Goal: Task Accomplishment & Management: Complete application form

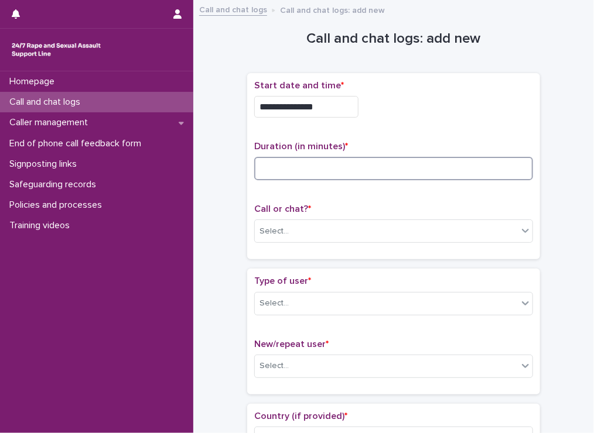
click at [297, 160] on input at bounding box center [393, 168] width 279 height 23
type input "**"
click at [265, 225] on div "Select..." at bounding box center [273, 231] width 29 height 12
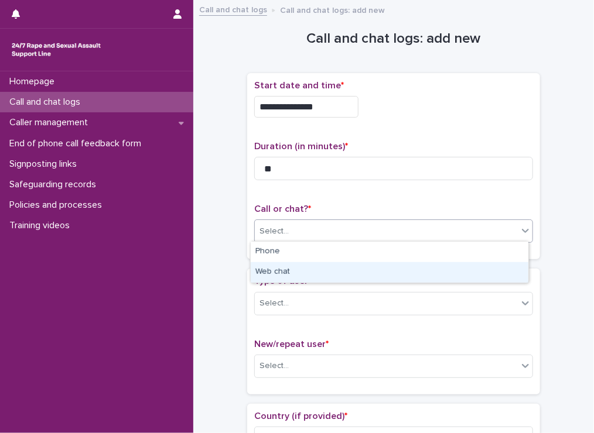
click at [286, 273] on div "Web chat" at bounding box center [390, 272] width 278 height 20
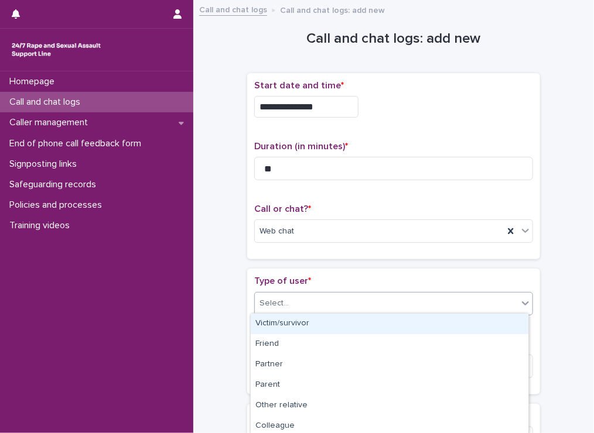
click at [278, 299] on div "Select..." at bounding box center [273, 303] width 29 height 12
click at [276, 319] on div "Victim/survivor" at bounding box center [390, 324] width 278 height 20
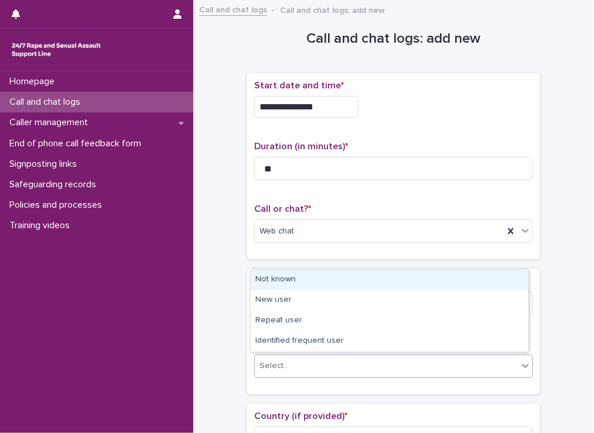
click at [276, 362] on div "Select..." at bounding box center [273, 366] width 29 height 12
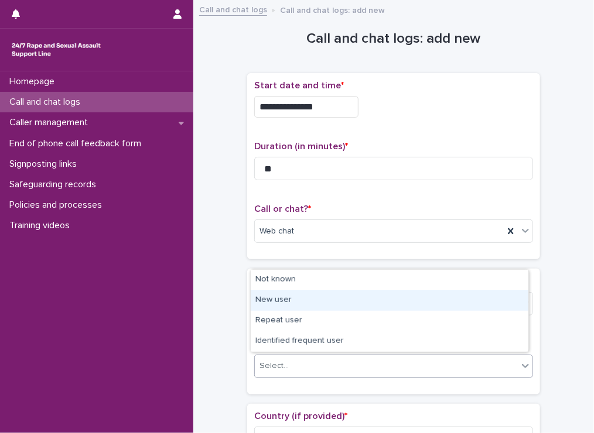
click at [278, 300] on div "New user" at bounding box center [390, 300] width 278 height 20
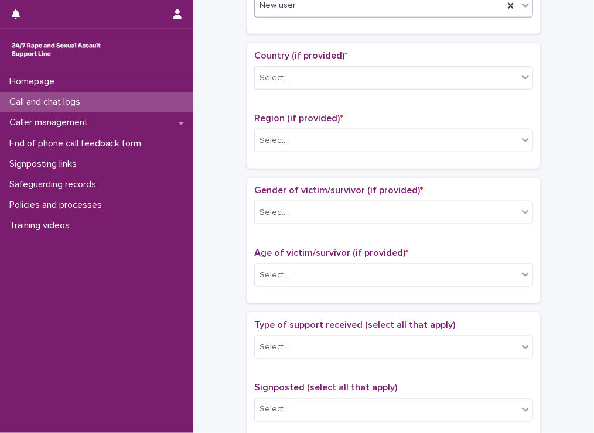
scroll to position [376, 0]
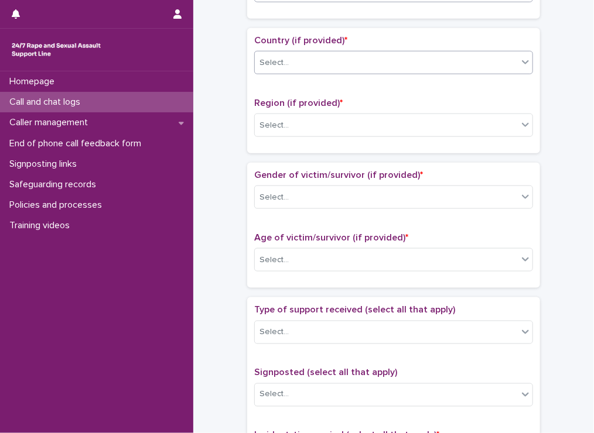
click at [324, 60] on div "Select..." at bounding box center [386, 62] width 263 height 19
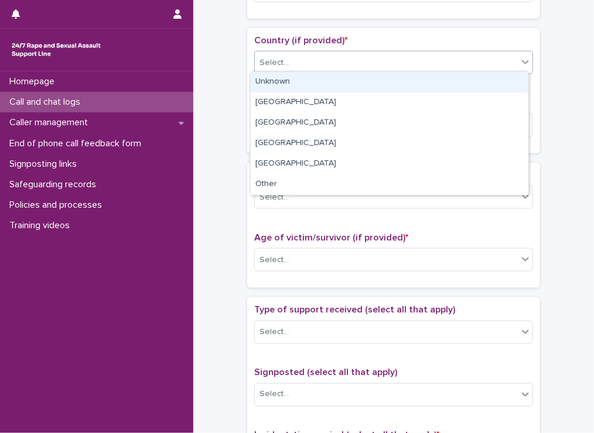
click at [292, 81] on div "Unknown" at bounding box center [390, 82] width 278 height 20
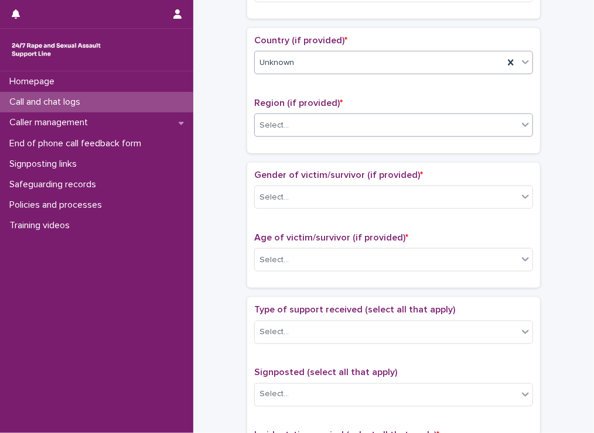
click at [273, 119] on div "Select..." at bounding box center [273, 125] width 29 height 12
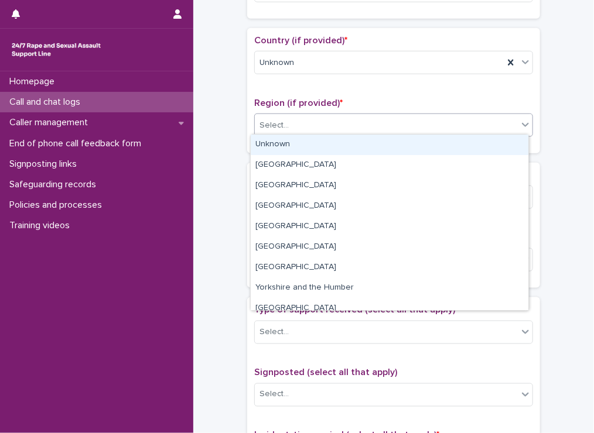
click at [269, 149] on div "Unknown" at bounding box center [390, 145] width 278 height 20
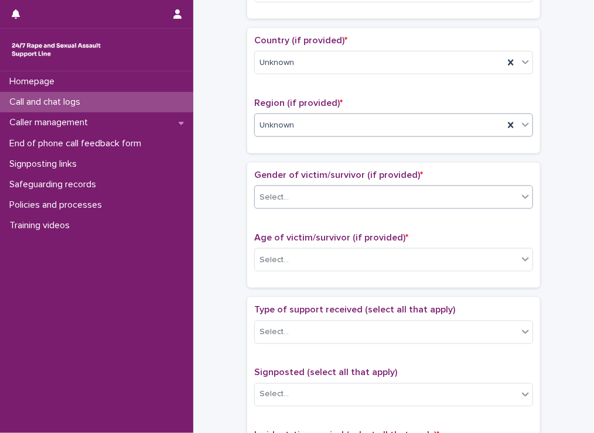
click at [261, 202] on div "Select..." at bounding box center [386, 197] width 263 height 19
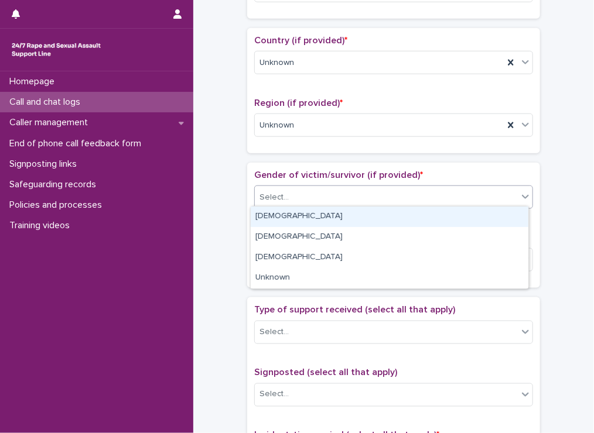
click at [262, 217] on div "[DEMOGRAPHIC_DATA]" at bounding box center [390, 217] width 278 height 20
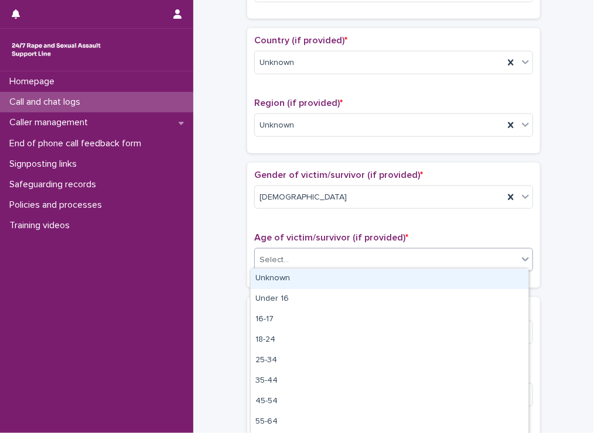
click at [275, 266] on div "Select..." at bounding box center [393, 259] width 279 height 23
click at [269, 279] on div "Unknown" at bounding box center [390, 279] width 278 height 20
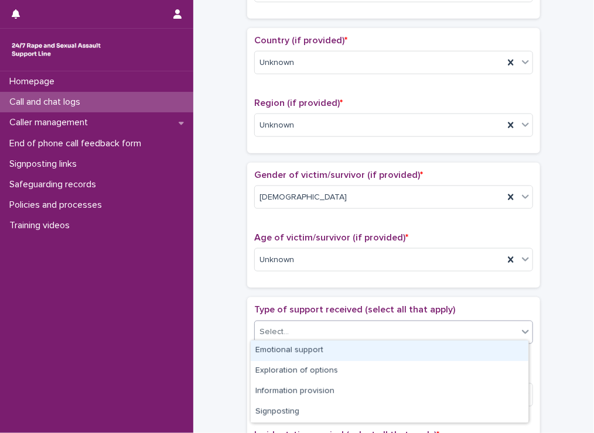
click at [274, 332] on div "Select..." at bounding box center [273, 332] width 29 height 12
click at [272, 350] on div "Emotional support" at bounding box center [390, 351] width 278 height 20
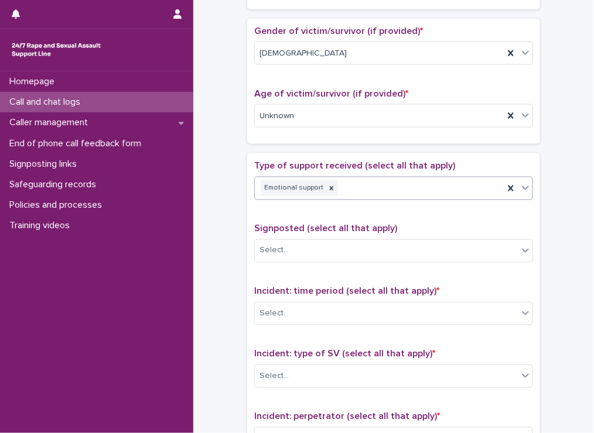
scroll to position [731, 0]
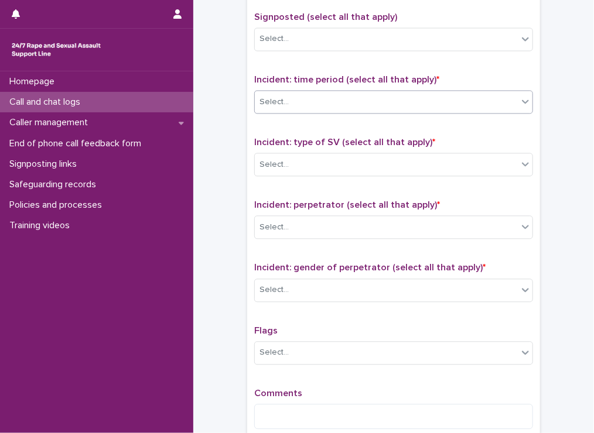
click at [292, 104] on div "Select..." at bounding box center [386, 102] width 263 height 19
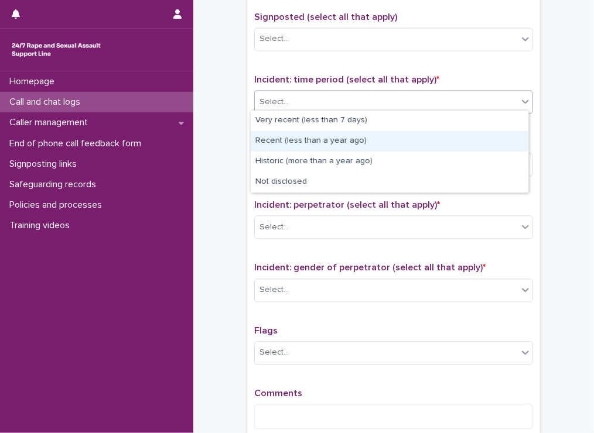
click at [267, 145] on div "Recent (less than a year ago)" at bounding box center [390, 141] width 278 height 20
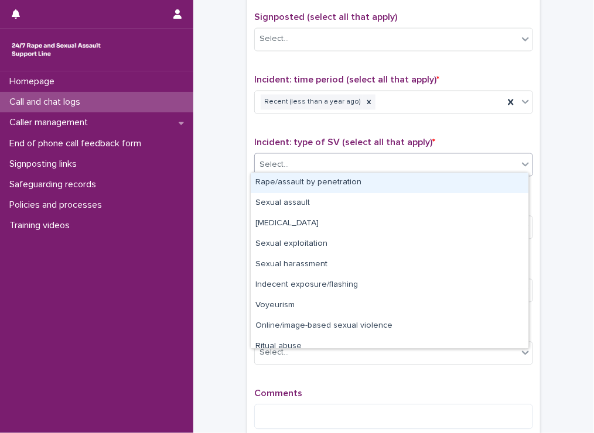
click at [269, 159] on div "Select..." at bounding box center [273, 165] width 29 height 12
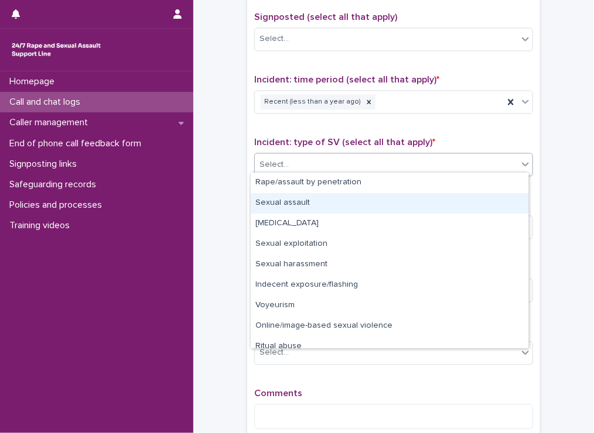
click at [279, 196] on div "Sexual assault" at bounding box center [390, 203] width 278 height 20
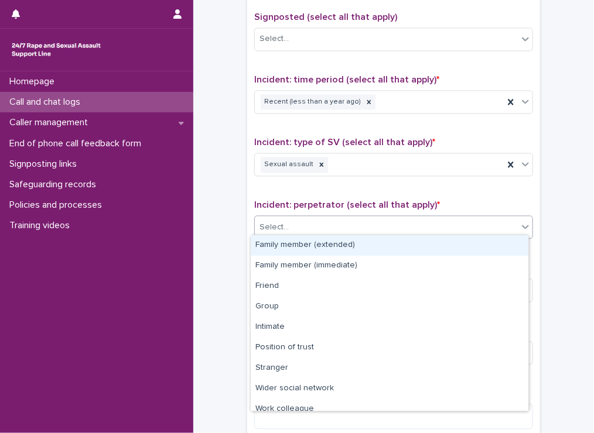
click at [275, 225] on div "Select..." at bounding box center [273, 228] width 29 height 12
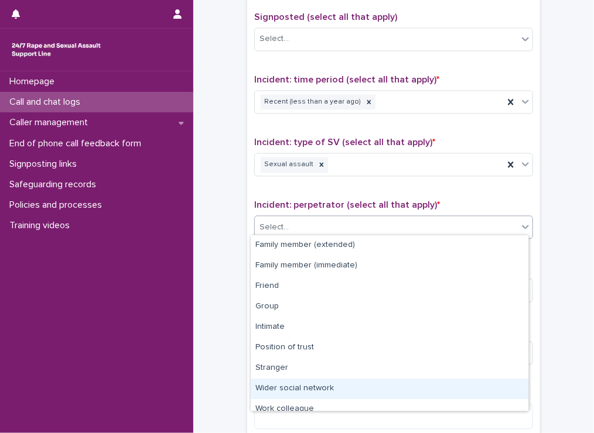
click at [297, 388] on div "Wider social network" at bounding box center [390, 389] width 278 height 20
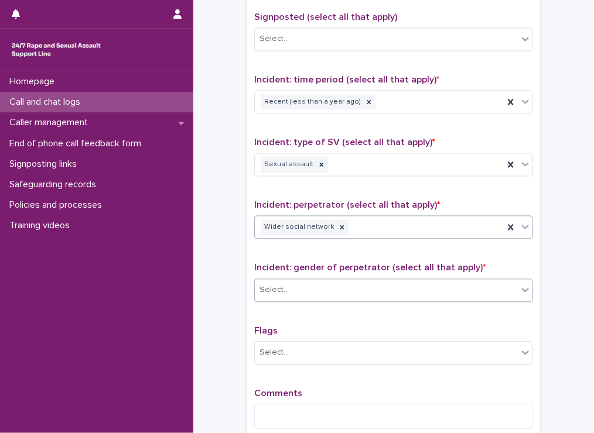
click at [263, 285] on div "Select..." at bounding box center [273, 291] width 29 height 12
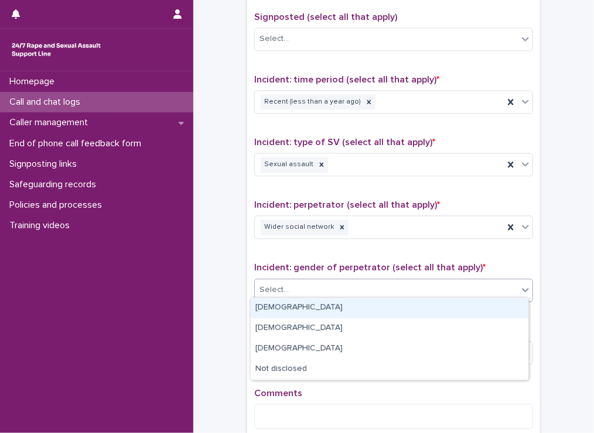
click at [269, 313] on div "[DEMOGRAPHIC_DATA]" at bounding box center [390, 308] width 278 height 20
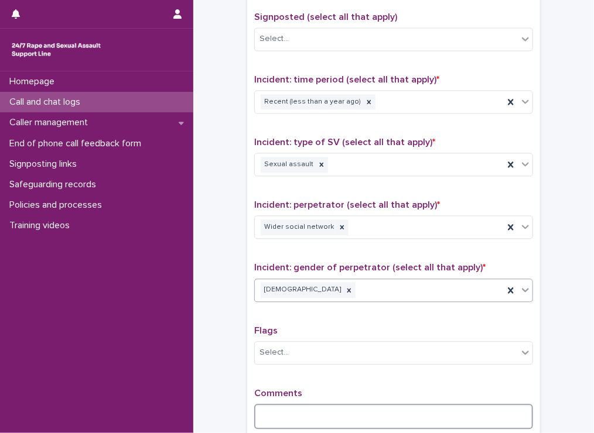
click at [297, 405] on textarea at bounding box center [393, 417] width 279 height 25
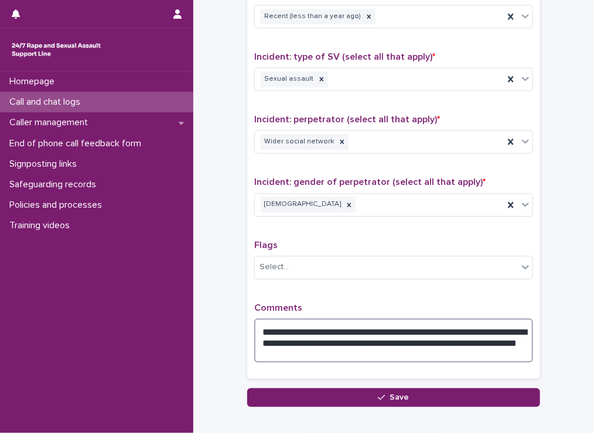
scroll to position [815, 0]
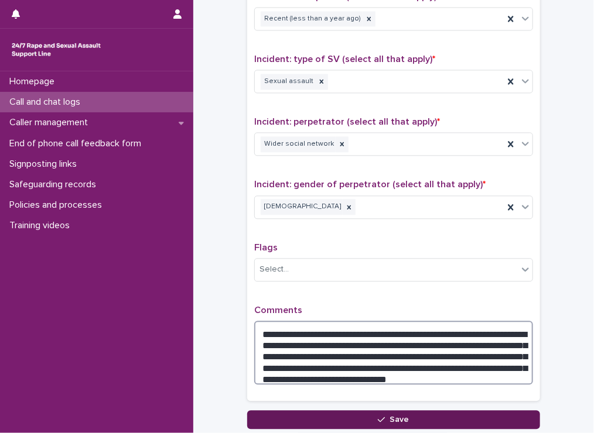
type textarea "**********"
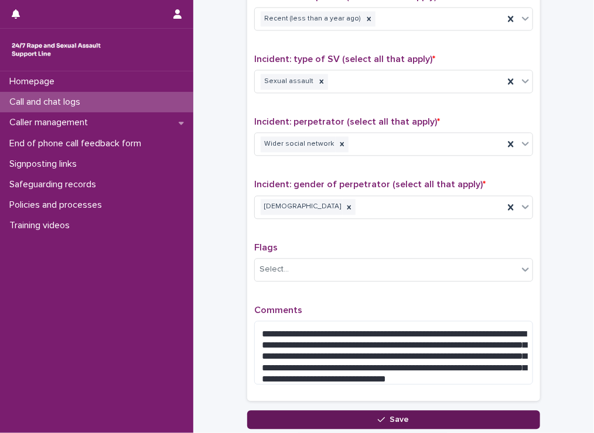
click at [497, 410] on button "Save" at bounding box center [393, 419] width 293 height 19
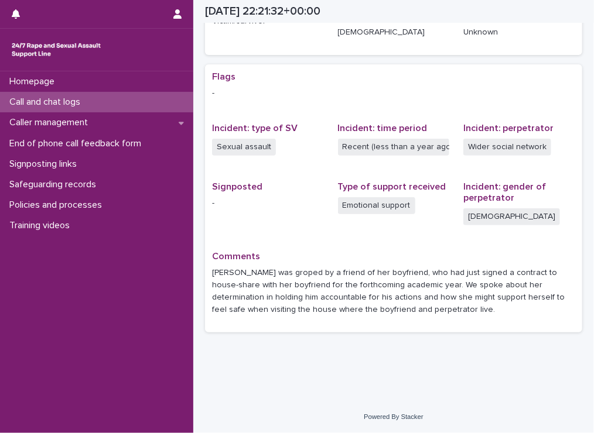
scroll to position [201, 0]
click at [36, 104] on p "Call and chat logs" at bounding box center [47, 102] width 85 height 11
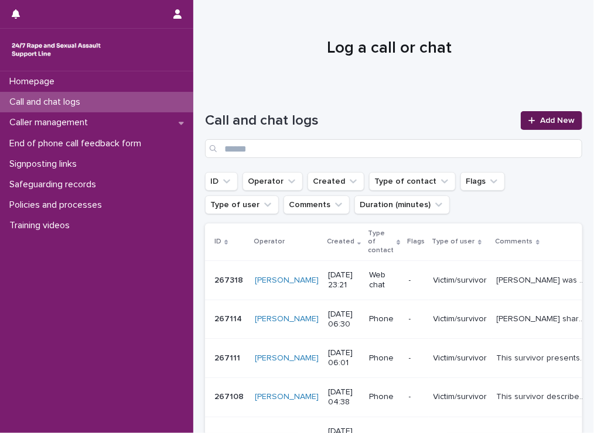
click at [524, 114] on link "Add New" at bounding box center [551, 120] width 61 height 19
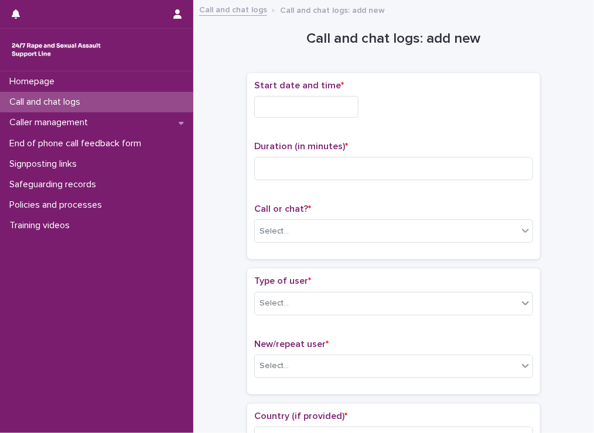
click at [275, 109] on input "text" at bounding box center [306, 107] width 104 height 22
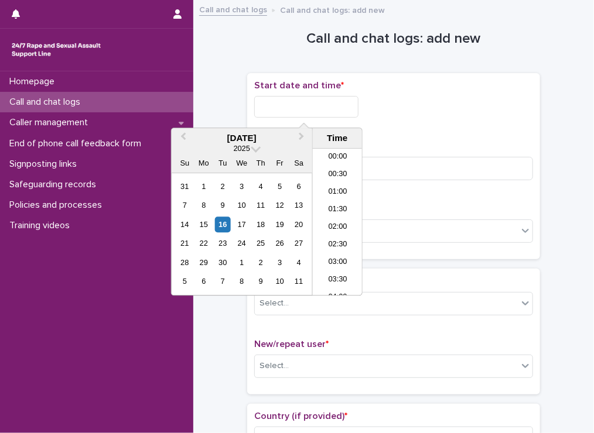
scroll to position [696, 0]
click at [327, 283] on li "23:30" at bounding box center [338, 288] width 50 height 18
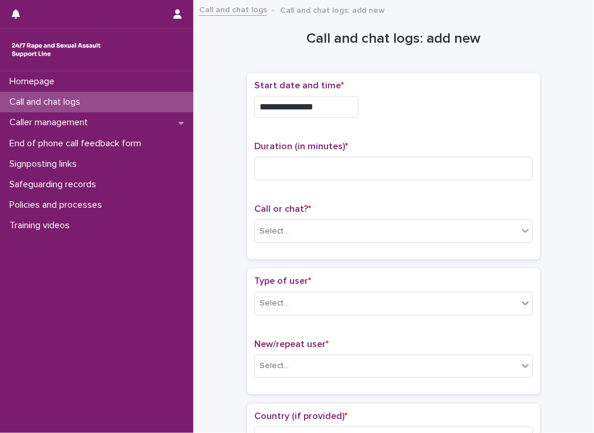
click at [310, 108] on input "**********" at bounding box center [306, 107] width 104 height 22
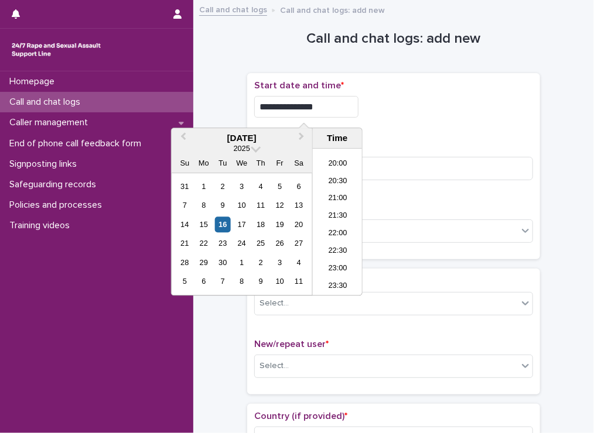
type input "**********"
click at [486, 115] on div "**********" at bounding box center [393, 107] width 279 height 22
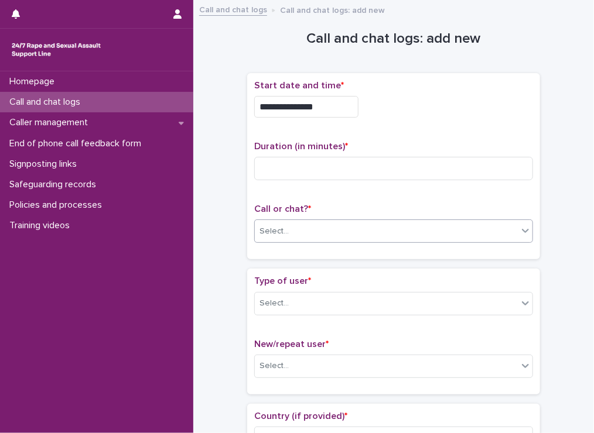
click at [321, 229] on div "Select..." at bounding box center [386, 231] width 263 height 19
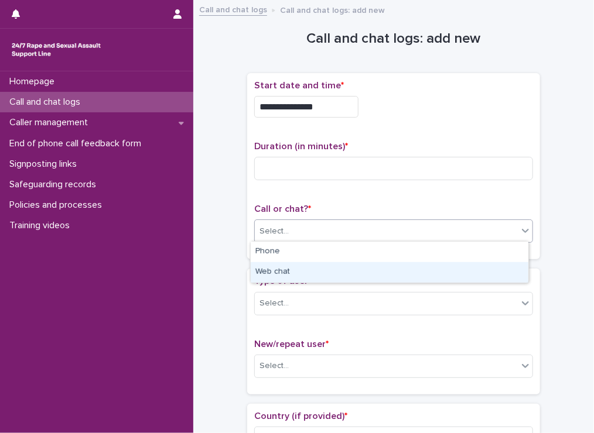
click at [304, 266] on div "Web chat" at bounding box center [390, 272] width 278 height 20
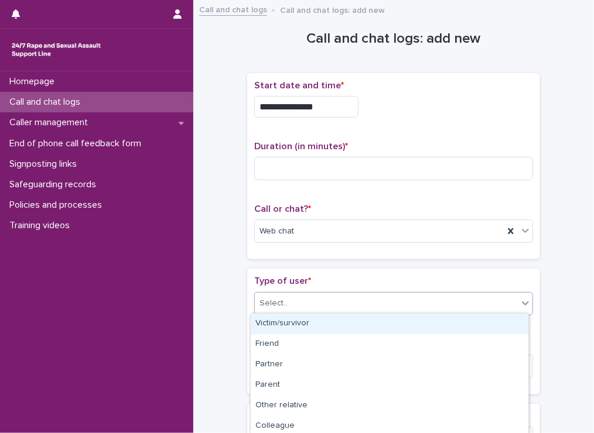
click at [290, 295] on div "Select..." at bounding box center [386, 303] width 263 height 19
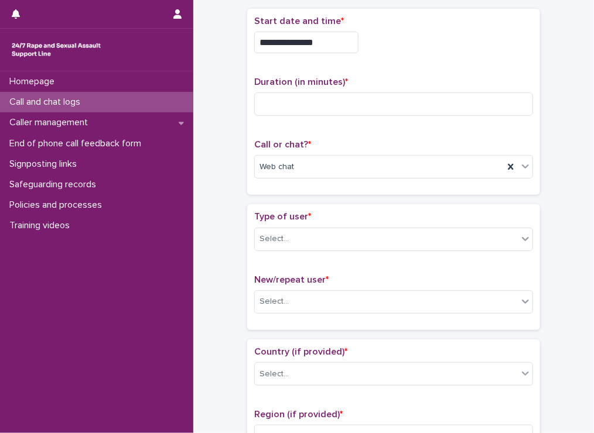
scroll to position [91, 0]
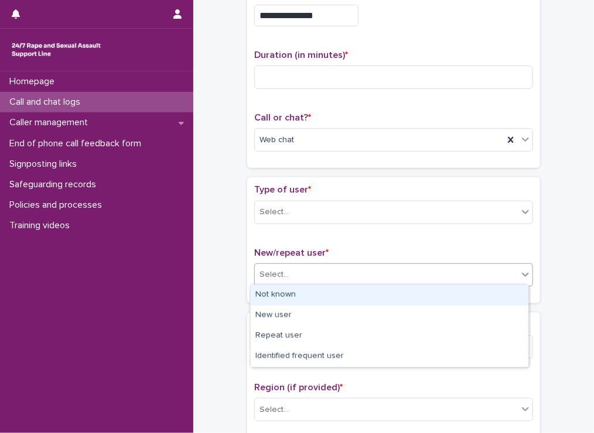
click at [326, 269] on div "Select..." at bounding box center [386, 274] width 263 height 19
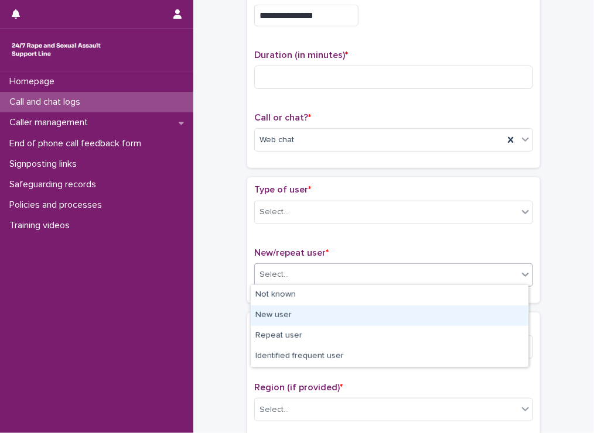
click at [293, 316] on div "New user" at bounding box center [390, 316] width 278 height 20
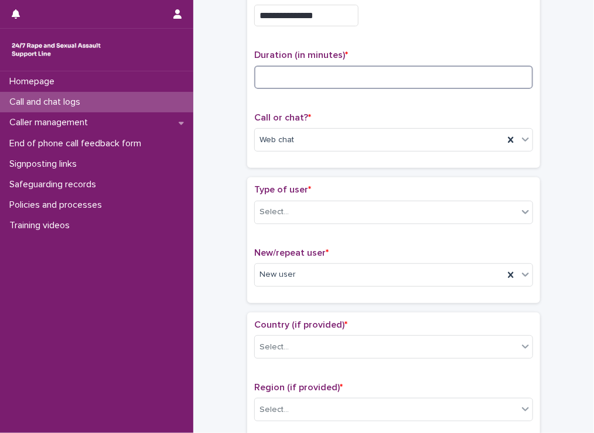
click at [276, 81] on input at bounding box center [393, 77] width 279 height 23
click at [321, 66] on input at bounding box center [393, 77] width 279 height 23
type input "**"
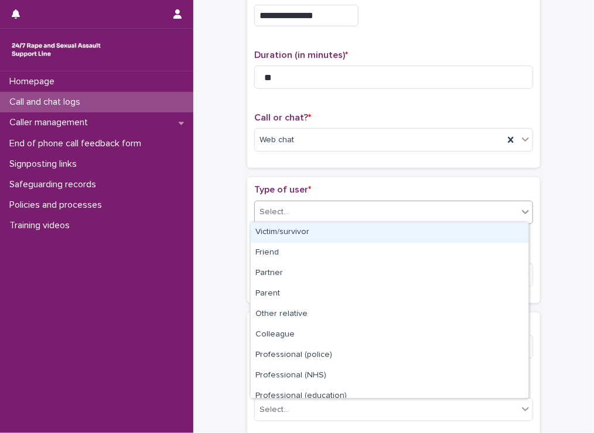
click at [268, 219] on div "Select..." at bounding box center [386, 212] width 263 height 19
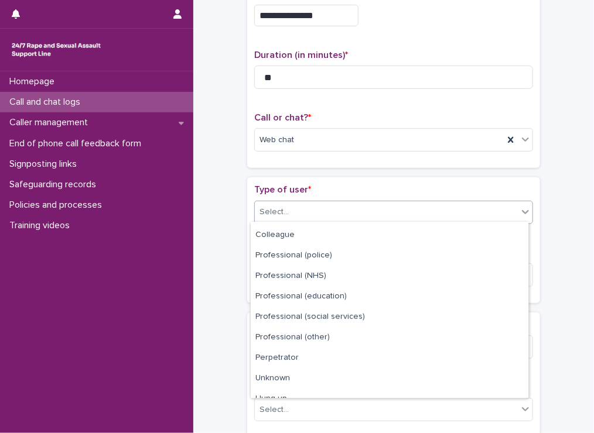
scroll to position [131, 0]
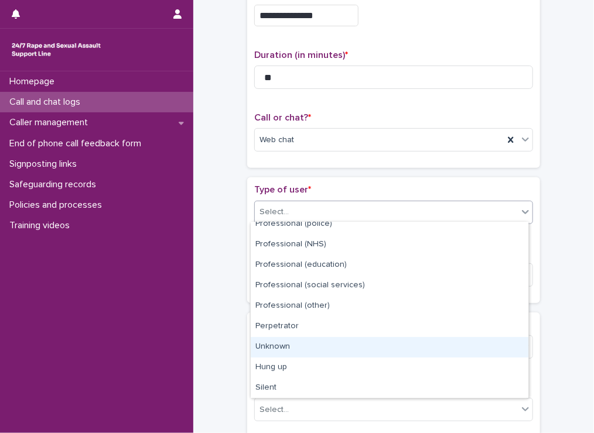
click at [358, 337] on div "Unknown" at bounding box center [390, 347] width 278 height 20
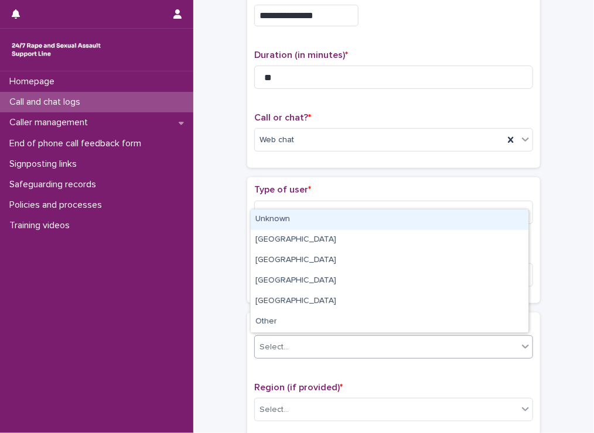
click at [278, 351] on div "Select..." at bounding box center [386, 347] width 263 height 19
click at [295, 217] on div "Unknown" at bounding box center [390, 220] width 278 height 20
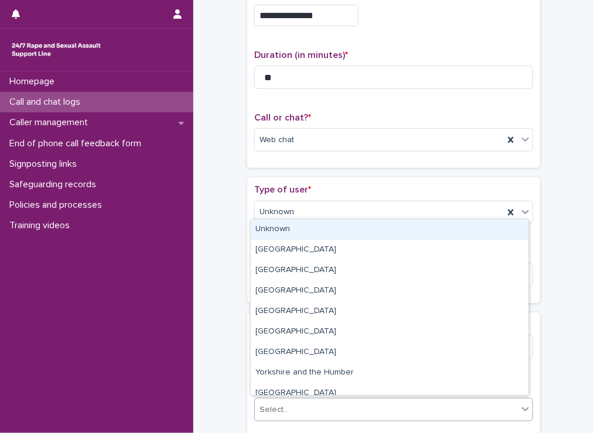
click at [288, 416] on div "Select..." at bounding box center [393, 409] width 279 height 23
click at [269, 231] on div "Unknown" at bounding box center [390, 230] width 278 height 20
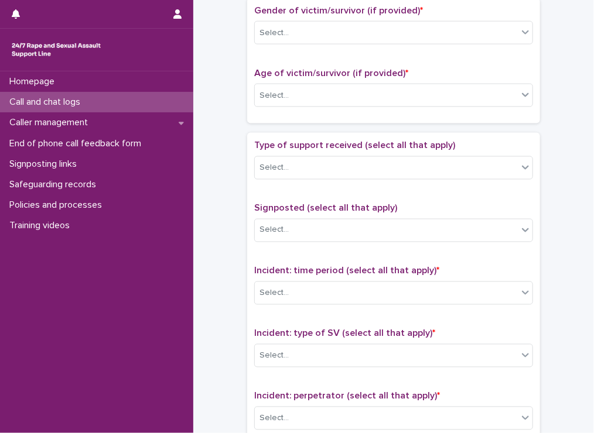
scroll to position [542, 0]
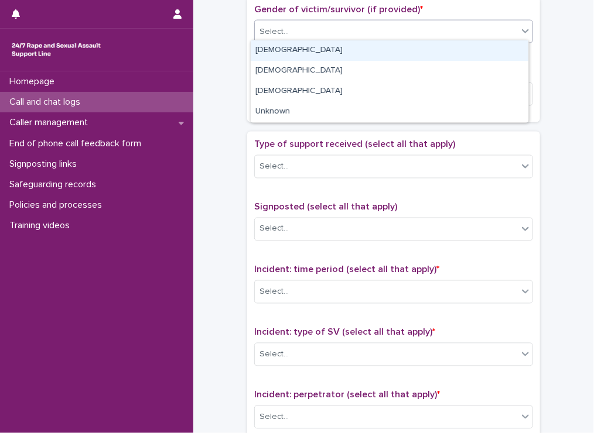
click at [323, 32] on div "Select..." at bounding box center [386, 31] width 263 height 19
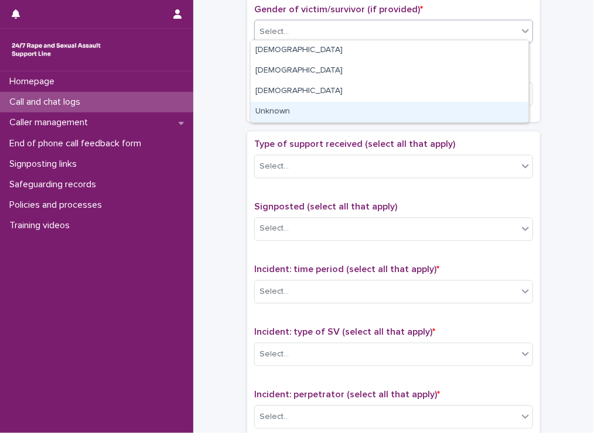
click at [279, 105] on div "Unknown" at bounding box center [390, 112] width 278 height 20
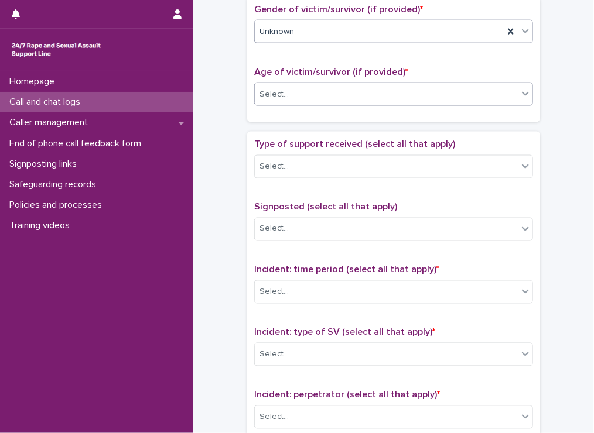
click at [281, 93] on div "Select..." at bounding box center [273, 94] width 29 height 12
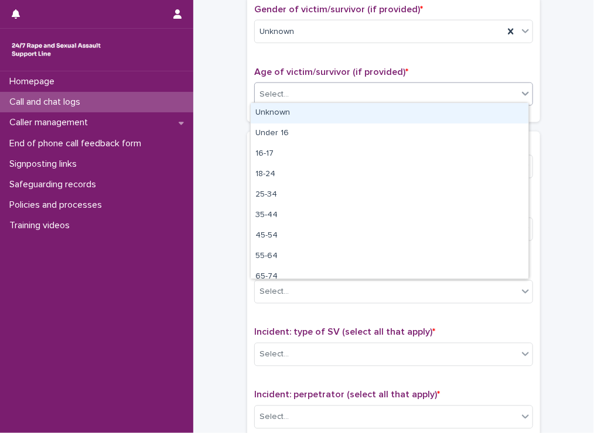
click at [275, 109] on div "Unknown" at bounding box center [390, 113] width 278 height 20
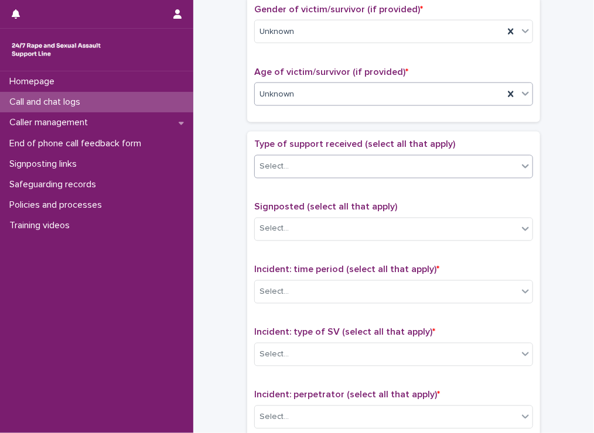
click at [283, 157] on div "Select..." at bounding box center [386, 166] width 263 height 19
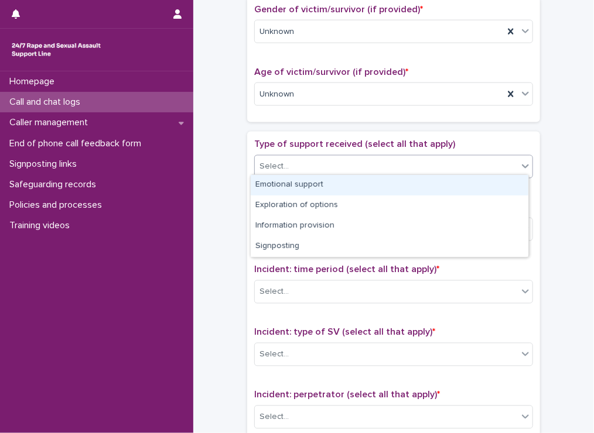
click at [271, 180] on div "Emotional support" at bounding box center [390, 185] width 278 height 20
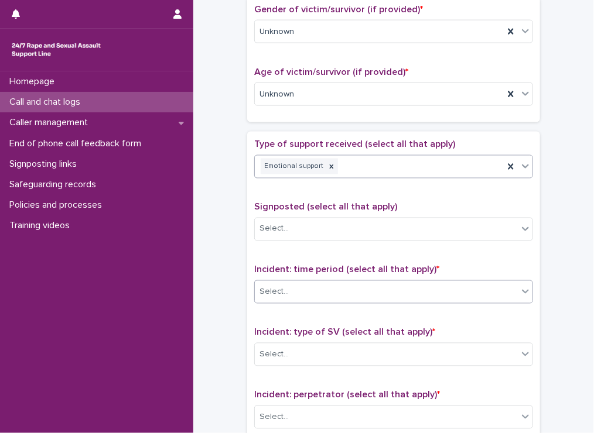
click at [275, 293] on div "Select..." at bounding box center [273, 292] width 29 height 12
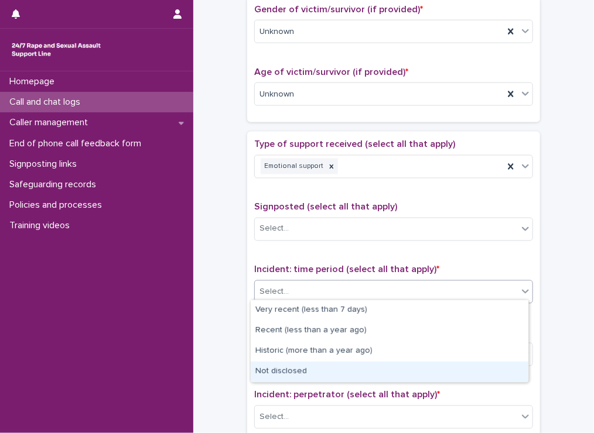
click at [313, 365] on div "Not disclosed" at bounding box center [390, 372] width 278 height 20
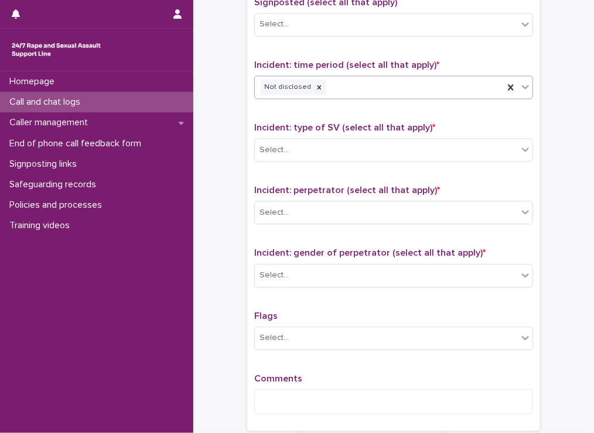
scroll to position [754, 0]
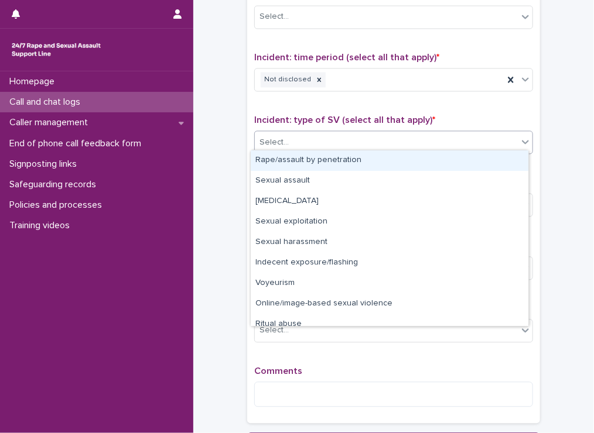
click at [308, 135] on div "Select..." at bounding box center [386, 142] width 263 height 19
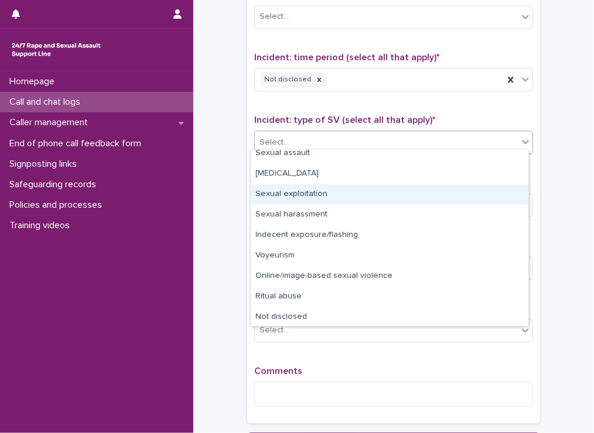
scroll to position [29, 0]
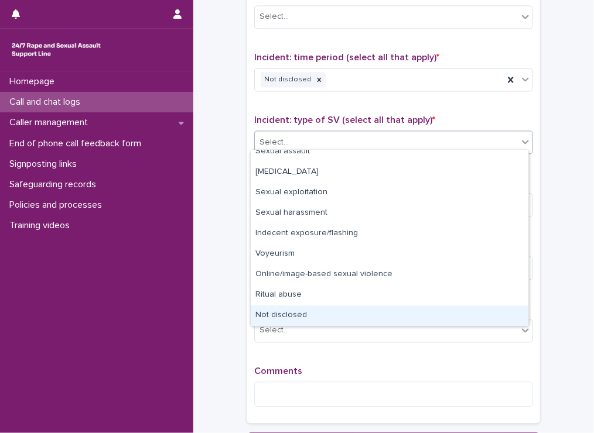
click at [489, 319] on div "Not disclosed" at bounding box center [390, 316] width 278 height 20
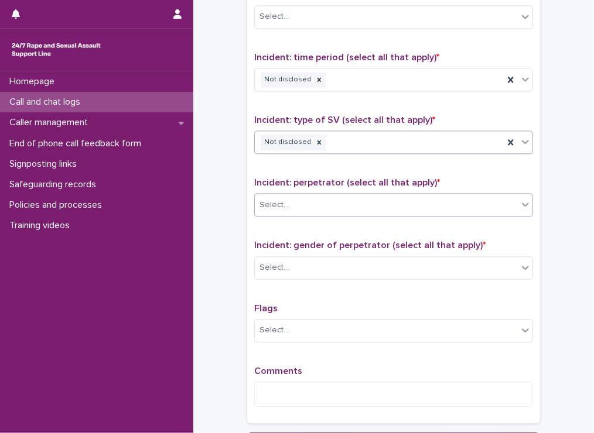
click at [329, 200] on div "Select..." at bounding box center [386, 205] width 263 height 19
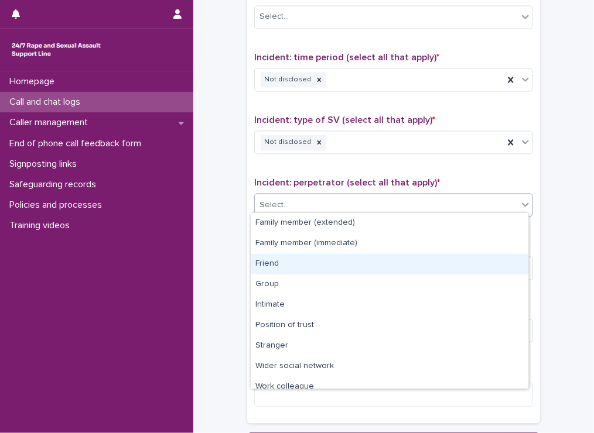
scroll to position [49, 0]
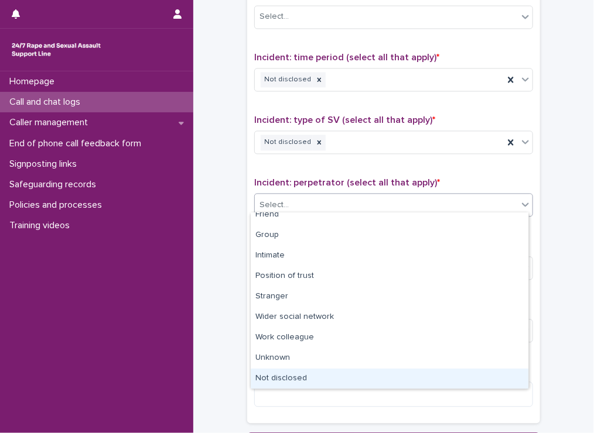
click at [441, 372] on div "Not disclosed" at bounding box center [390, 379] width 278 height 20
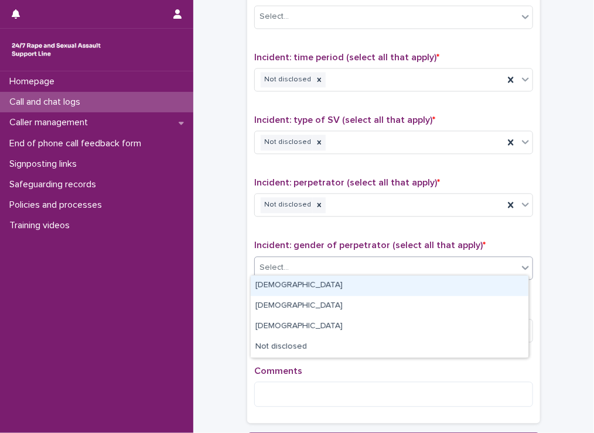
click at [272, 271] on div "Select..." at bounding box center [386, 267] width 263 height 19
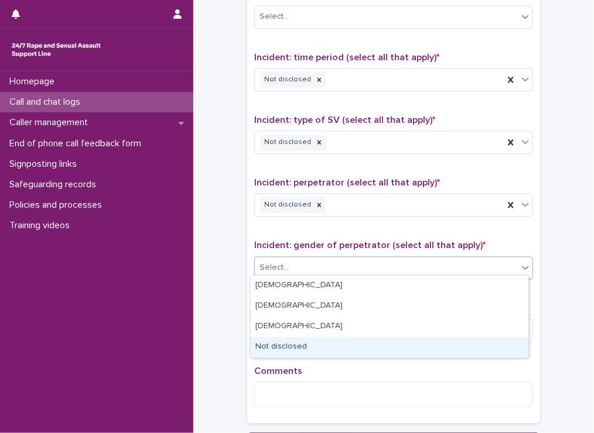
click at [278, 354] on div "Not disclosed" at bounding box center [390, 347] width 278 height 20
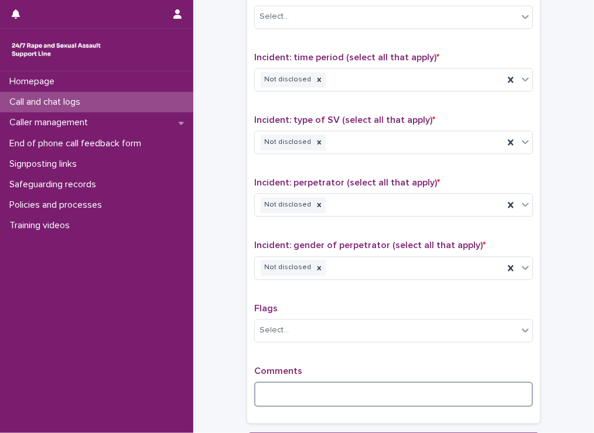
click at [262, 382] on textarea at bounding box center [393, 394] width 279 height 25
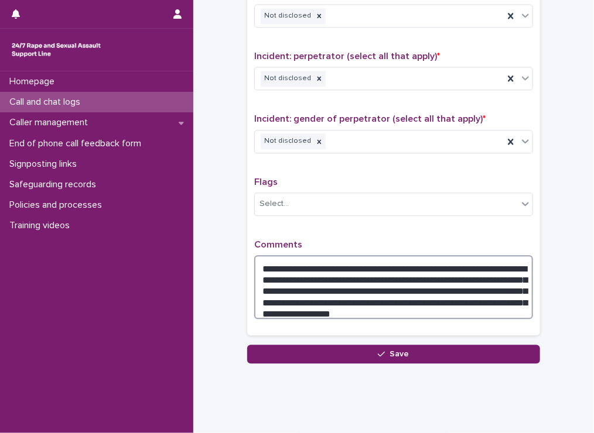
scroll to position [884, 0]
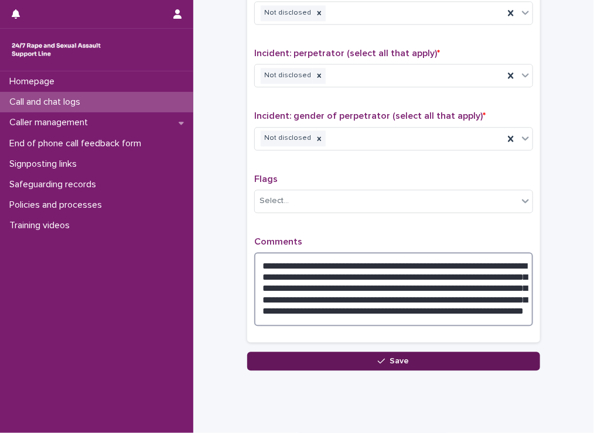
type textarea "**********"
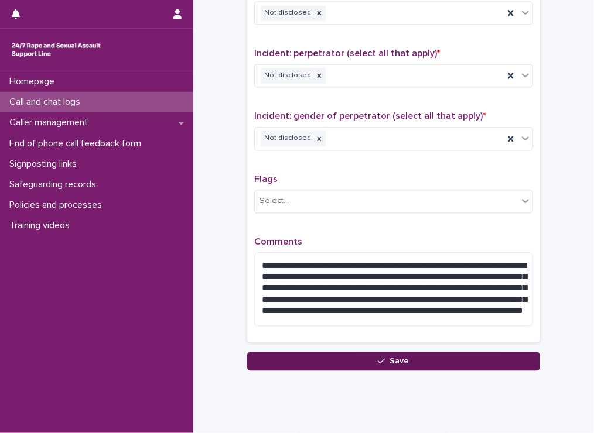
click at [386, 361] on button "Save" at bounding box center [393, 361] width 293 height 19
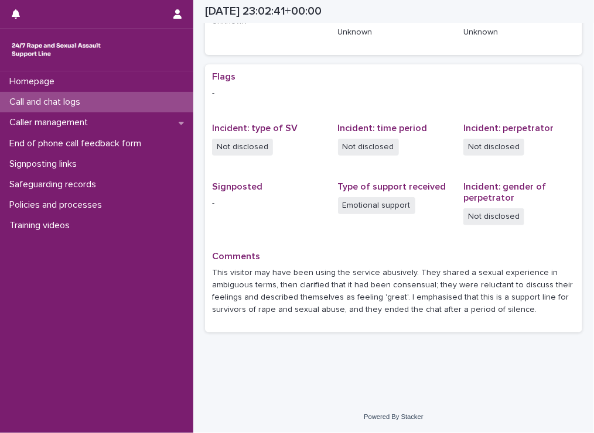
scroll to position [201, 0]
click at [52, 100] on p "Call and chat logs" at bounding box center [47, 102] width 85 height 11
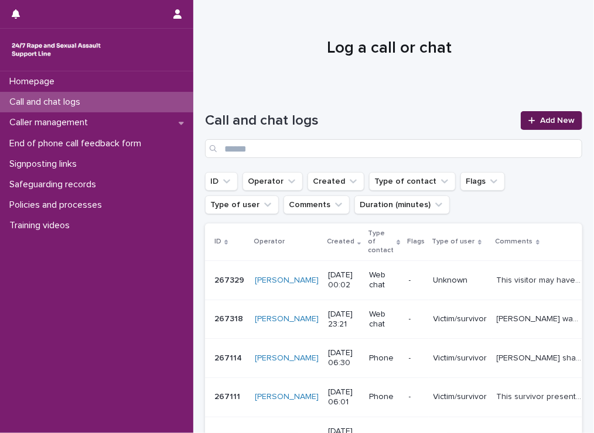
click at [522, 116] on link "Add New" at bounding box center [551, 120] width 61 height 19
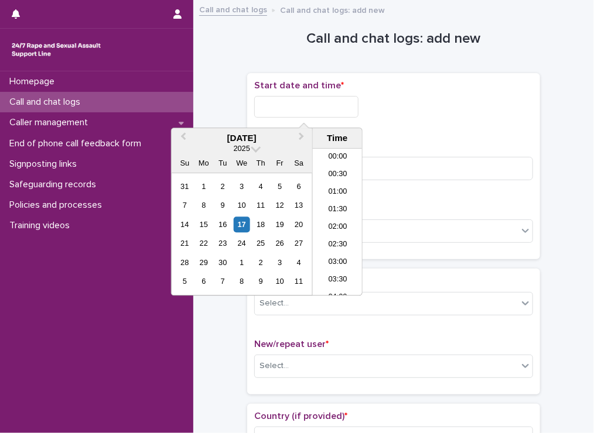
click at [307, 107] on input "text" at bounding box center [306, 107] width 104 height 22
click at [334, 156] on li "00:00" at bounding box center [338, 158] width 50 height 18
drag, startPoint x: 319, startPoint y: 104, endPoint x: 307, endPoint y: 104, distance: 11.1
click at [307, 104] on input "**********" at bounding box center [306, 107] width 104 height 22
type input "**********"
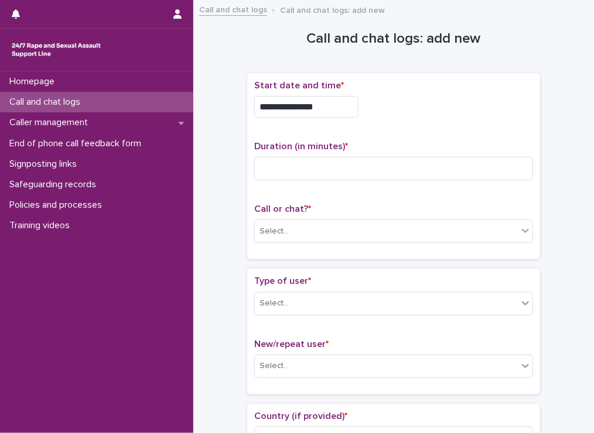
click at [456, 123] on div "**********" at bounding box center [393, 103] width 279 height 47
click at [281, 168] on input at bounding box center [393, 168] width 279 height 23
type input "**"
click at [279, 230] on div "Select..." at bounding box center [273, 231] width 29 height 12
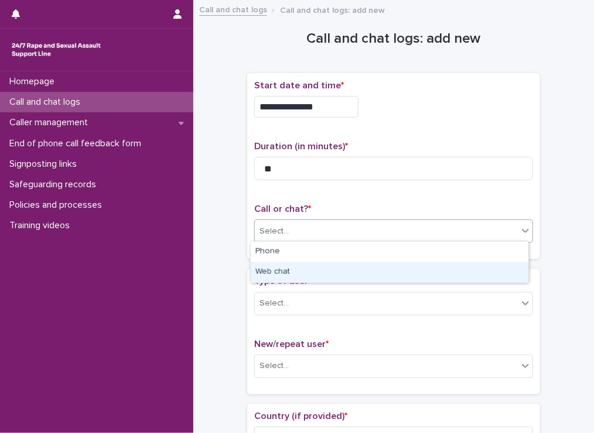
click at [278, 266] on div "Web chat" at bounding box center [390, 272] width 278 height 20
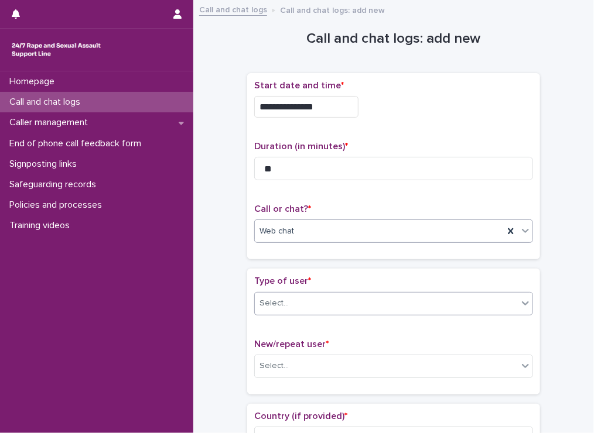
click at [264, 306] on div "Select..." at bounding box center [273, 303] width 29 height 12
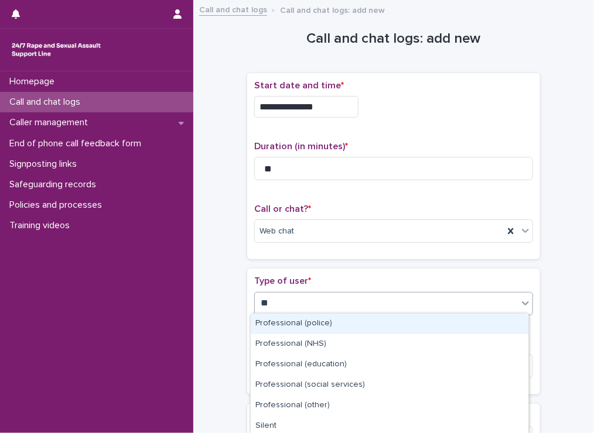
type input "***"
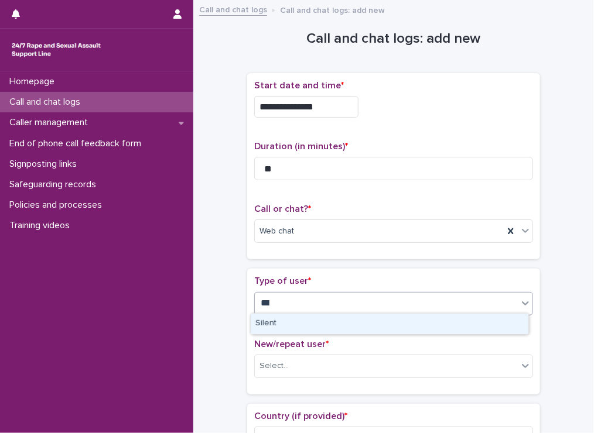
click at [272, 327] on div "Silent" at bounding box center [390, 324] width 278 height 20
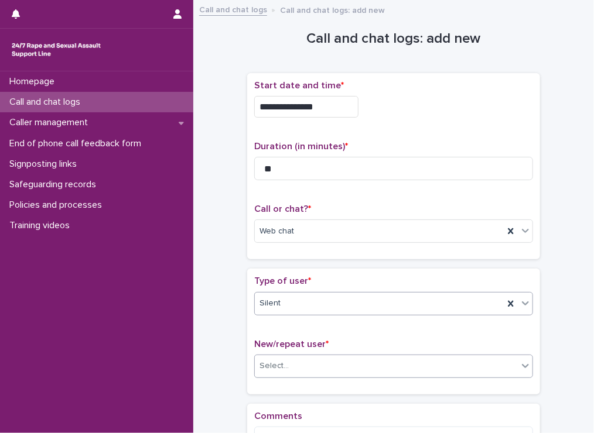
click at [273, 357] on div "Select..." at bounding box center [386, 366] width 263 height 19
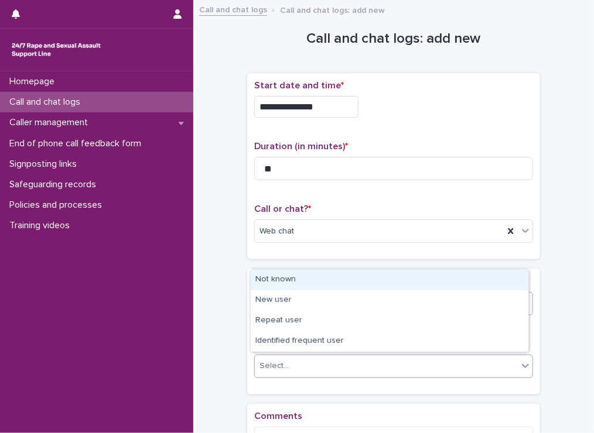
click at [286, 281] on div "Not known" at bounding box center [390, 280] width 278 height 20
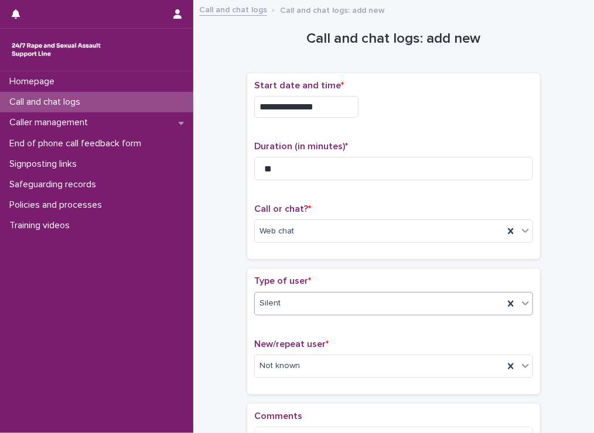
click at [584, 139] on div "**********" at bounding box center [393, 281] width 401 height 548
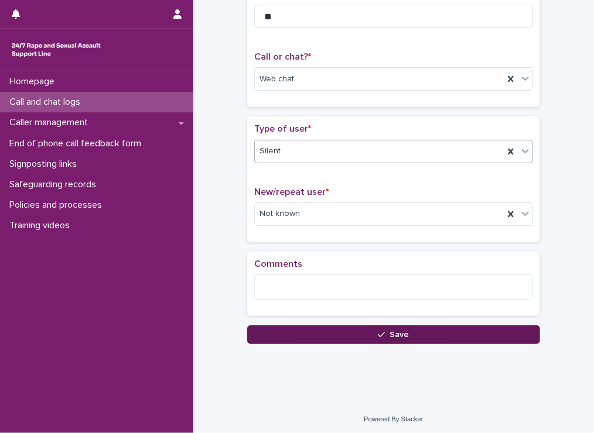
click at [315, 333] on button "Save" at bounding box center [393, 335] width 293 height 19
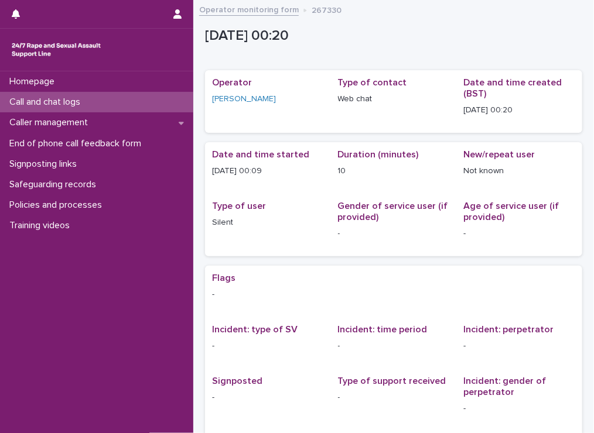
click at [47, 100] on p "Call and chat logs" at bounding box center [47, 102] width 85 height 11
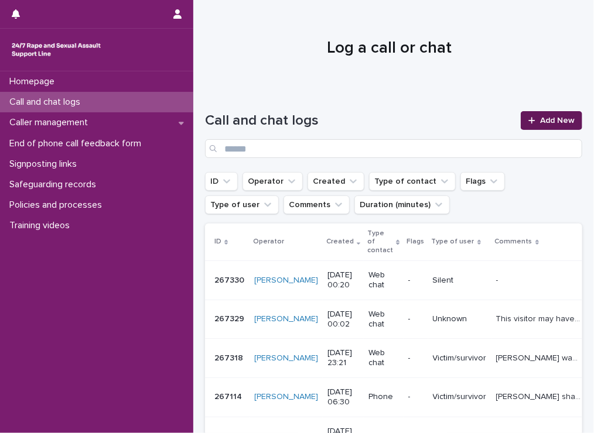
click at [528, 121] on icon at bounding box center [531, 120] width 6 height 6
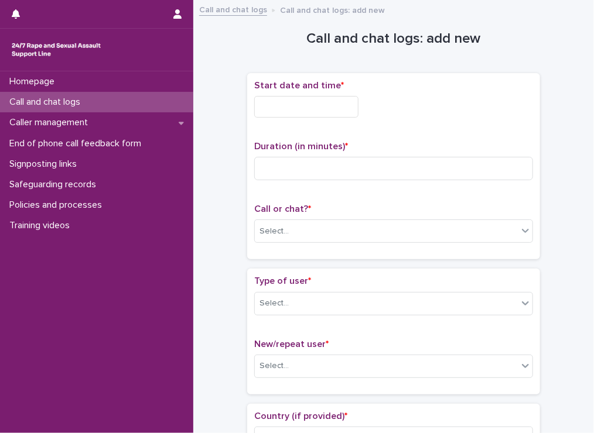
click at [308, 113] on input "text" at bounding box center [306, 107] width 104 height 22
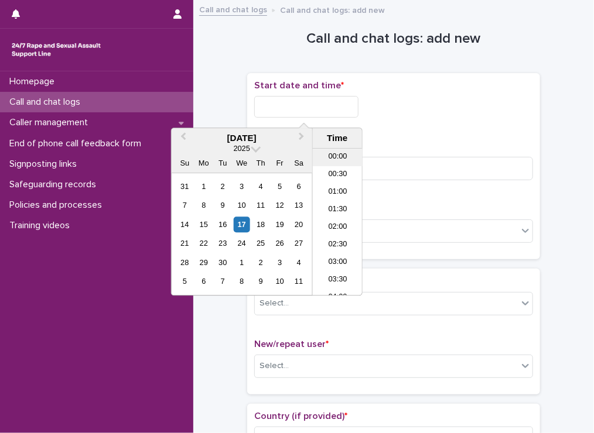
click at [321, 157] on li "00:00" at bounding box center [338, 158] width 50 height 18
click at [309, 101] on input "**********" at bounding box center [306, 107] width 104 height 22
type input "**********"
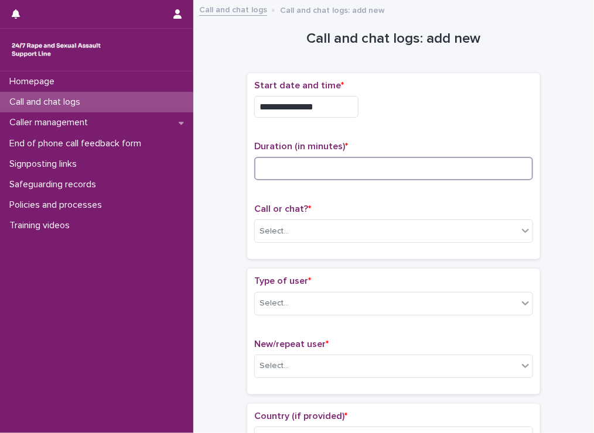
click at [423, 176] on input at bounding box center [393, 168] width 279 height 23
type input "*"
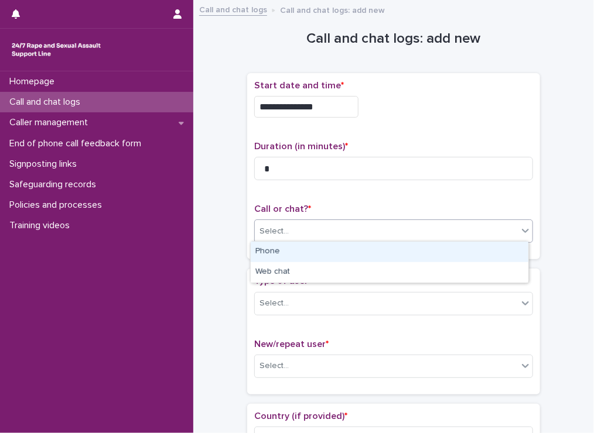
click at [400, 228] on div "Select..." at bounding box center [386, 231] width 263 height 19
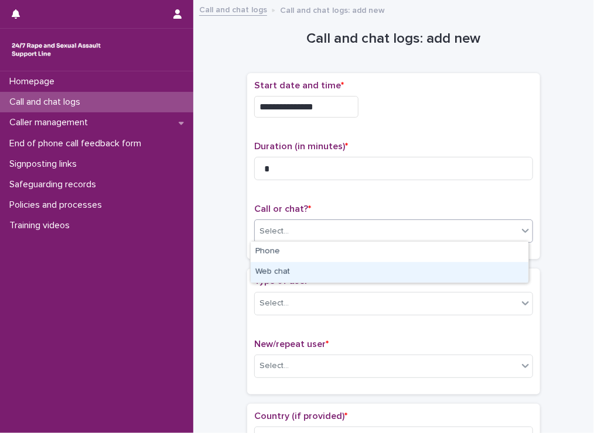
click at [352, 269] on div "Web chat" at bounding box center [390, 272] width 278 height 20
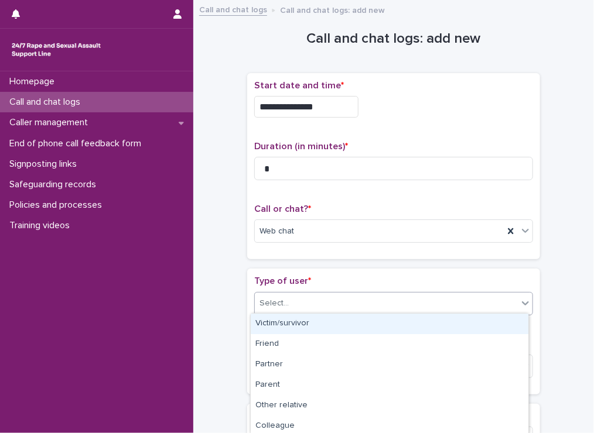
click at [320, 305] on div "Select..." at bounding box center [386, 303] width 263 height 19
type input "***"
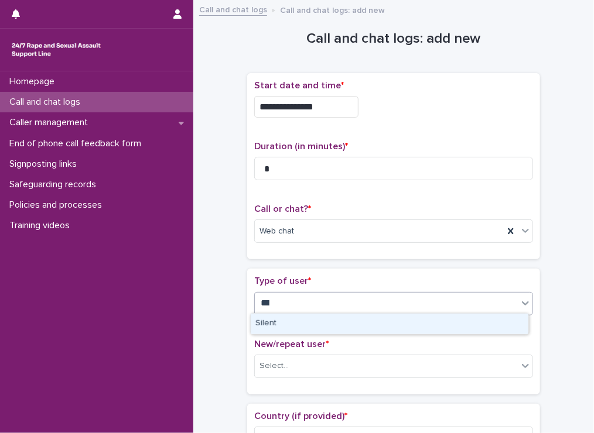
click at [297, 321] on div "Silent" at bounding box center [390, 324] width 278 height 20
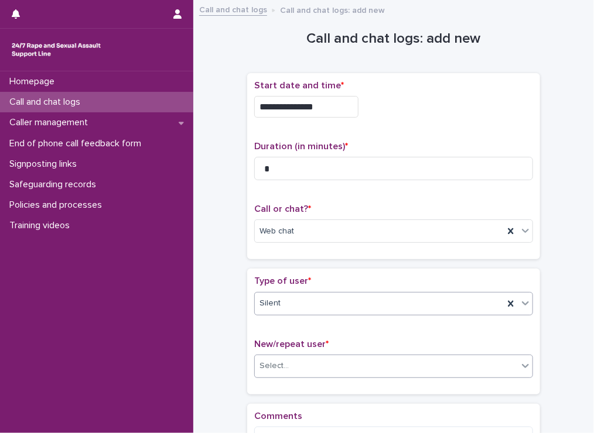
click at [293, 368] on div "Select..." at bounding box center [386, 366] width 263 height 19
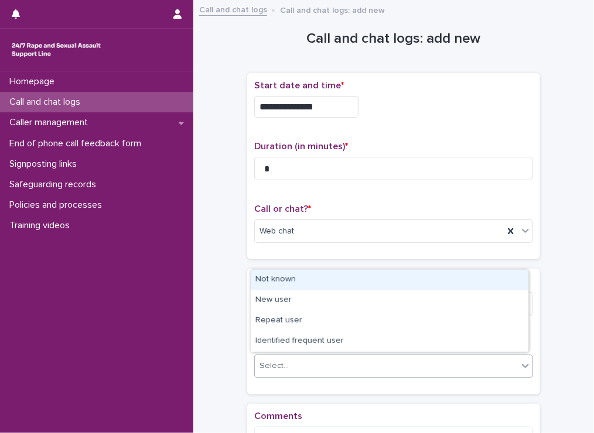
click at [267, 285] on div "Not known" at bounding box center [390, 280] width 278 height 20
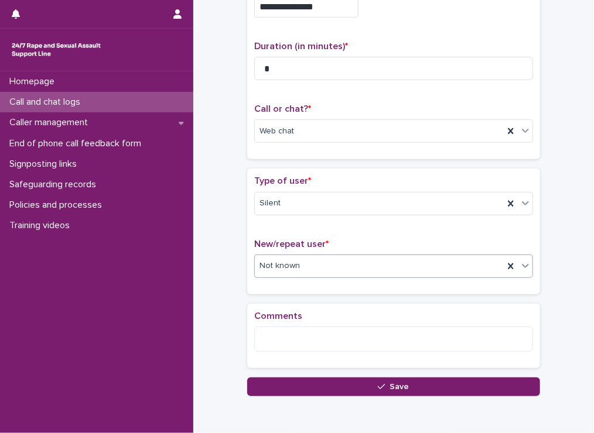
scroll to position [143, 0]
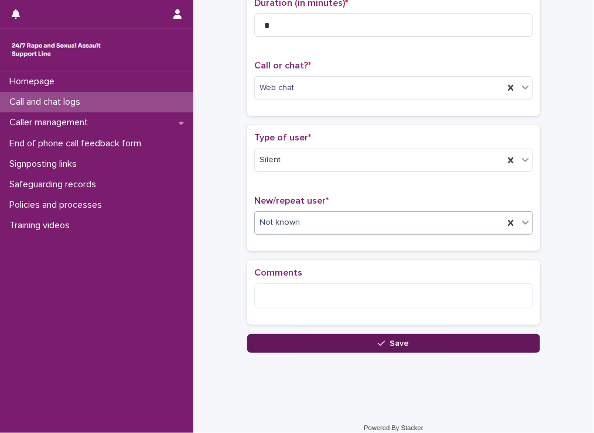
click at [331, 341] on button "Save" at bounding box center [393, 343] width 293 height 19
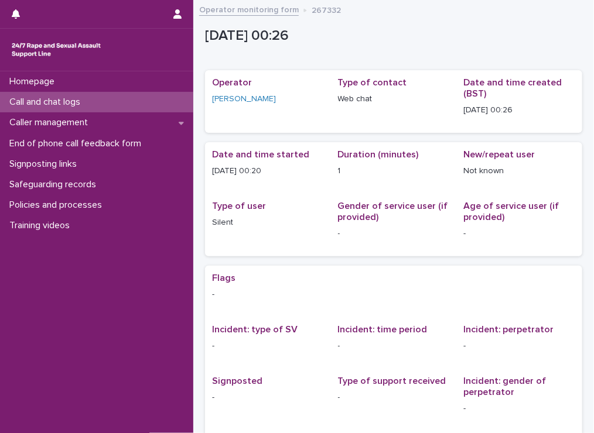
click at [45, 102] on p "Call and chat logs" at bounding box center [47, 102] width 85 height 11
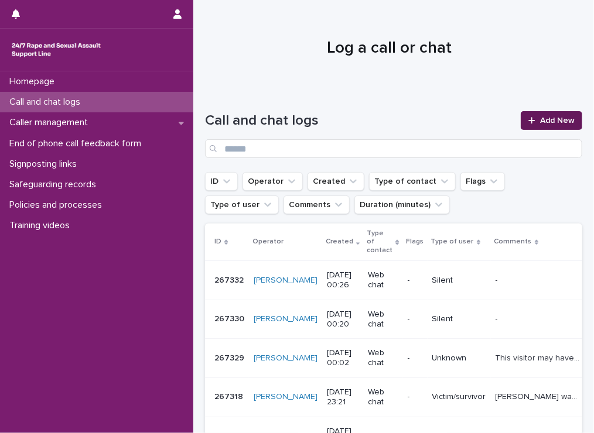
click at [541, 121] on span "Add New" at bounding box center [557, 121] width 35 height 8
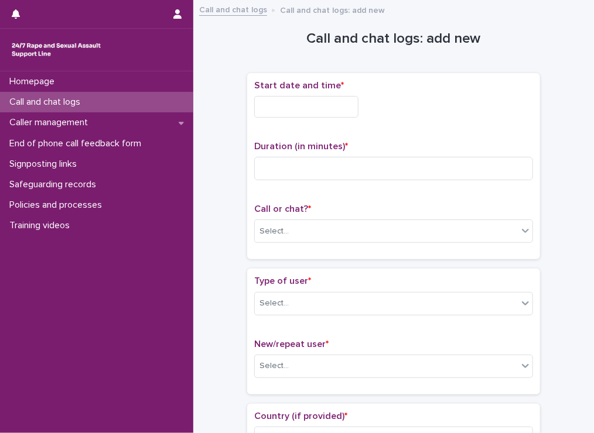
click at [276, 100] on input "text" at bounding box center [306, 107] width 104 height 22
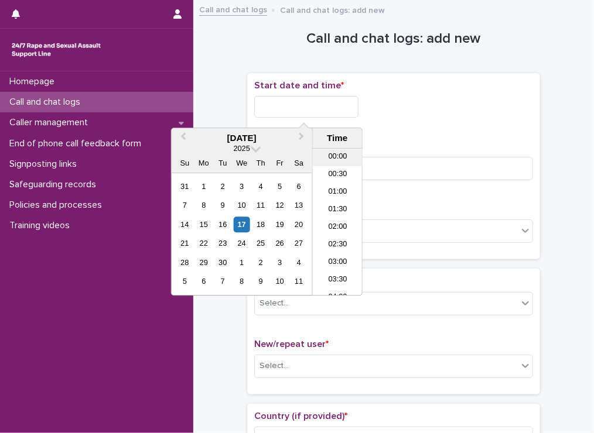
click at [333, 156] on li "00:00" at bounding box center [338, 158] width 50 height 18
drag, startPoint x: 306, startPoint y: 105, endPoint x: 434, endPoint y: 147, distance: 134.8
click at [434, 147] on div "**********" at bounding box center [393, 166] width 279 height 173
type input "**********"
click at [434, 147] on p "Duration (in minutes) *" at bounding box center [393, 146] width 279 height 11
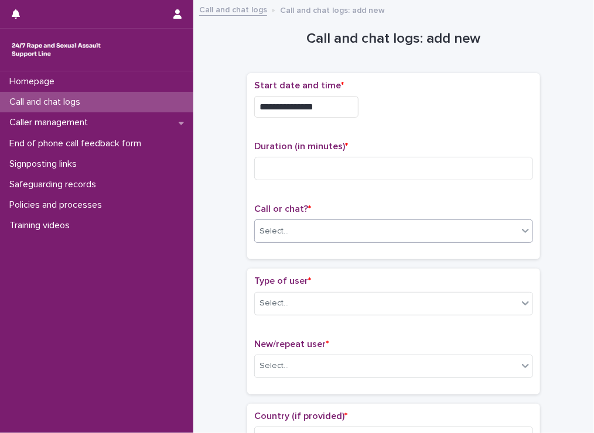
click at [266, 235] on div "Select..." at bounding box center [273, 231] width 29 height 12
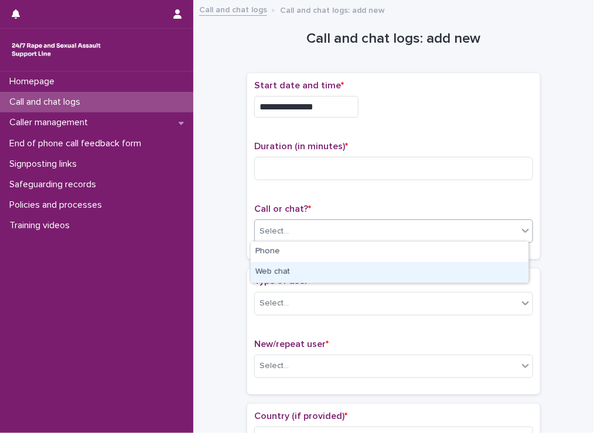
click at [261, 271] on div "Web chat" at bounding box center [390, 272] width 278 height 20
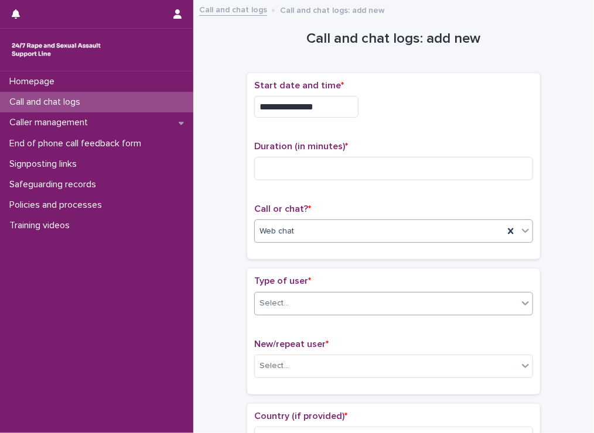
click at [272, 297] on div "Select..." at bounding box center [273, 303] width 29 height 12
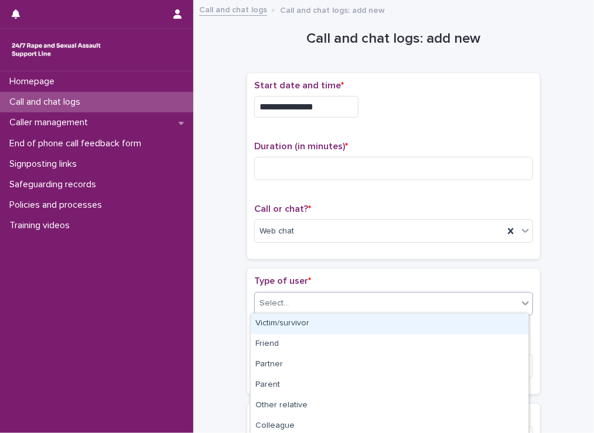
click at [283, 320] on div "Victim/survivor" at bounding box center [390, 324] width 278 height 20
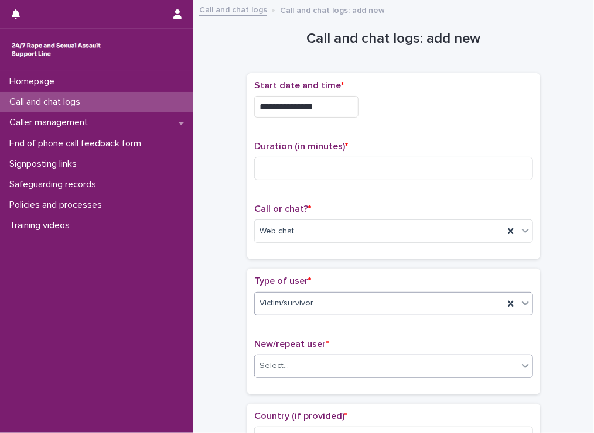
click at [293, 365] on div "Select..." at bounding box center [386, 366] width 263 height 19
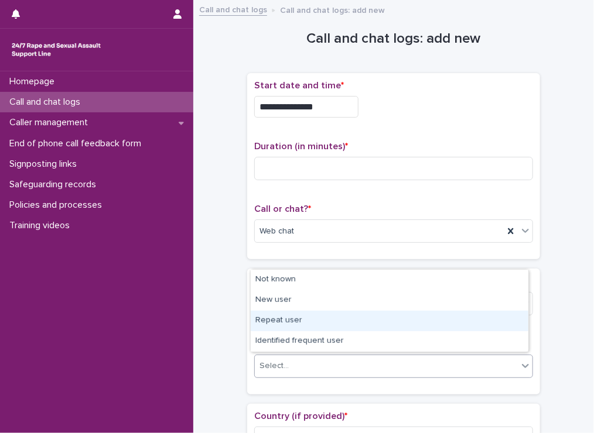
click at [287, 325] on div "Repeat user" at bounding box center [390, 321] width 278 height 20
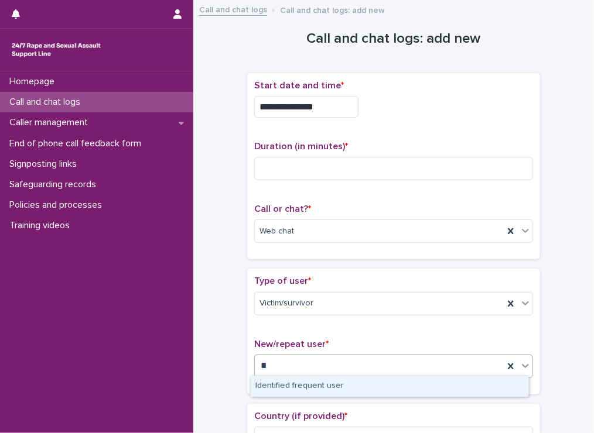
type input "*"
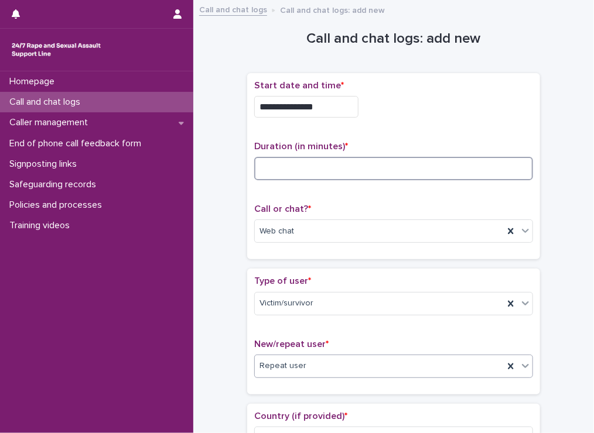
click at [299, 165] on input at bounding box center [393, 168] width 279 height 23
type input "**"
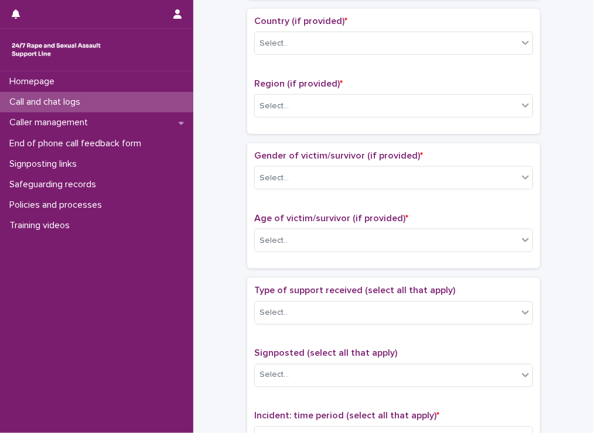
scroll to position [396, 0]
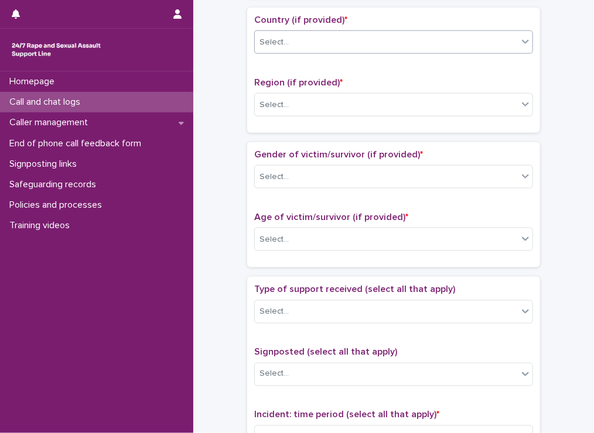
click at [296, 42] on div "Select..." at bounding box center [386, 42] width 263 height 19
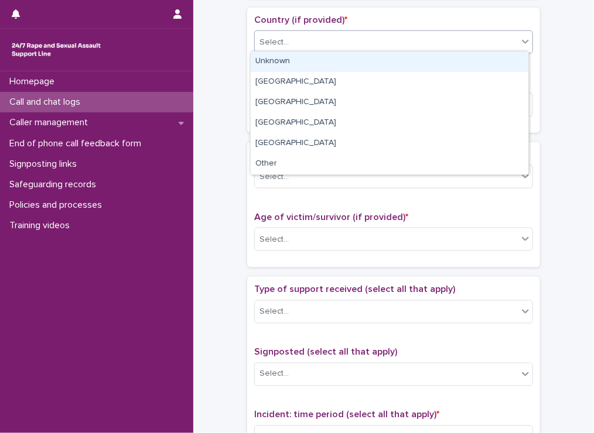
click at [276, 68] on div "Unknown" at bounding box center [390, 62] width 278 height 20
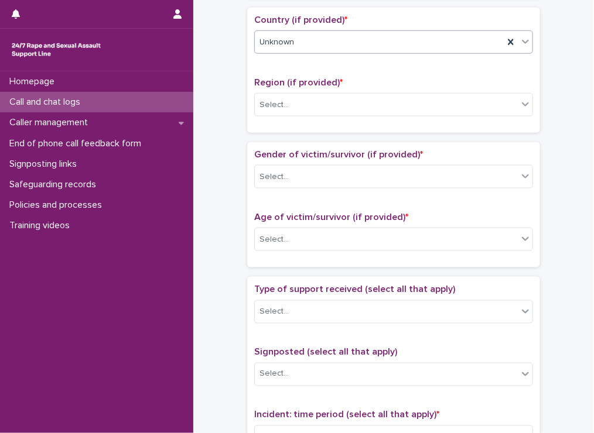
click at [259, 114] on div "Region (if provided) * Select..." at bounding box center [393, 101] width 279 height 49
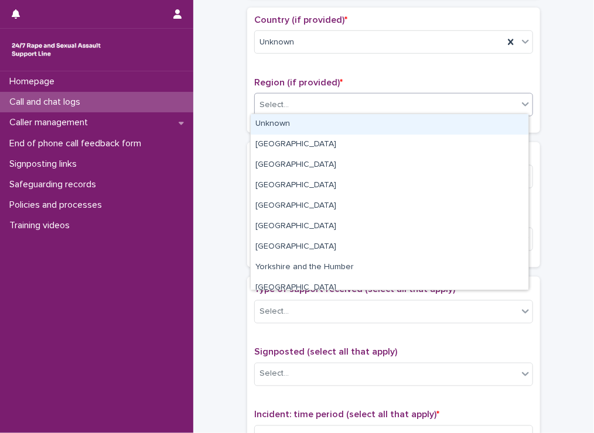
click at [260, 100] on div "Select..." at bounding box center [273, 105] width 29 height 12
click at [258, 119] on div "Unknown" at bounding box center [390, 124] width 278 height 20
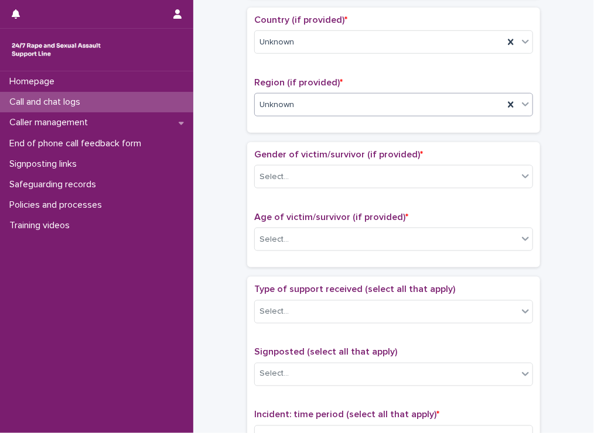
click at [279, 153] on span "Gender of victim/survivor (if provided) *" at bounding box center [338, 154] width 169 height 9
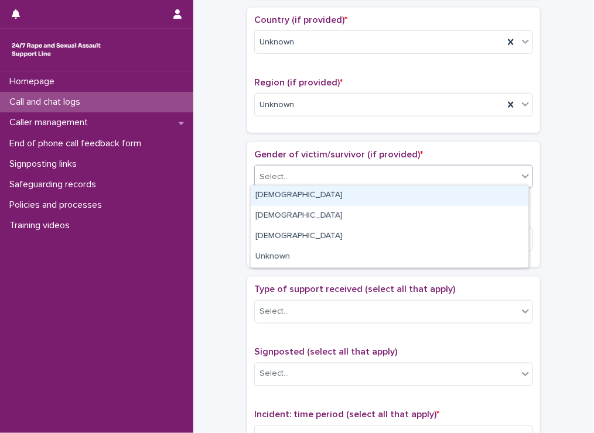
click at [261, 184] on div "Select..." at bounding box center [393, 176] width 279 height 23
click at [260, 193] on div "[DEMOGRAPHIC_DATA]" at bounding box center [390, 196] width 278 height 20
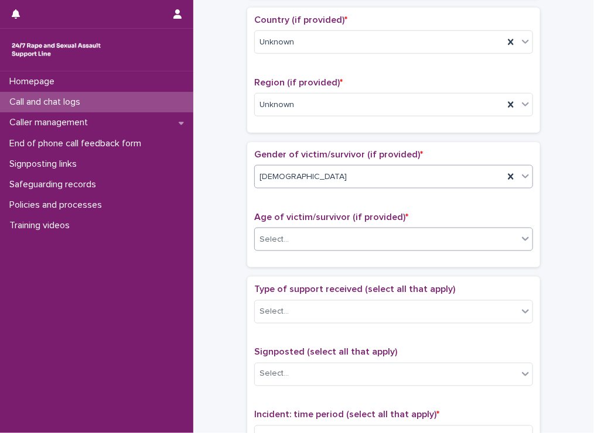
click at [280, 235] on div "Select..." at bounding box center [273, 240] width 29 height 12
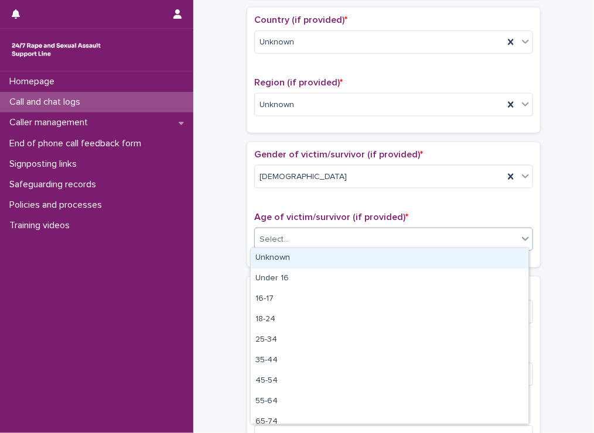
click at [280, 260] on div "Unknown" at bounding box center [390, 258] width 278 height 20
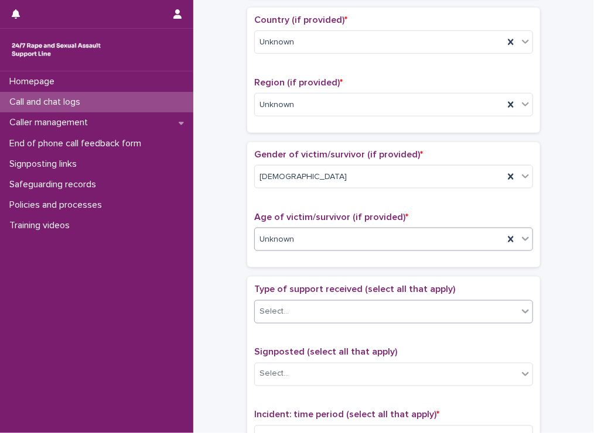
click at [279, 302] on div "Select..." at bounding box center [386, 311] width 263 height 19
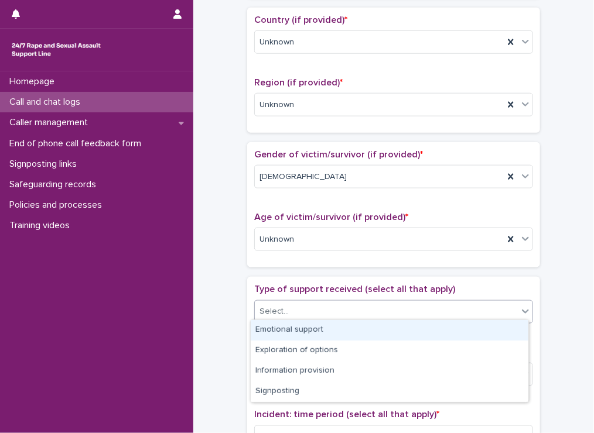
click at [273, 326] on div "Emotional support" at bounding box center [390, 330] width 278 height 20
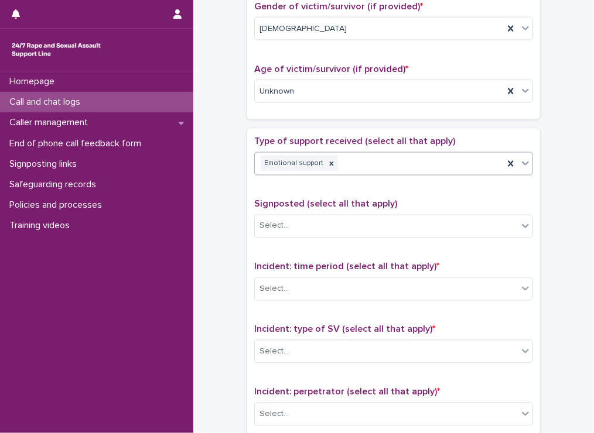
scroll to position [553, 0]
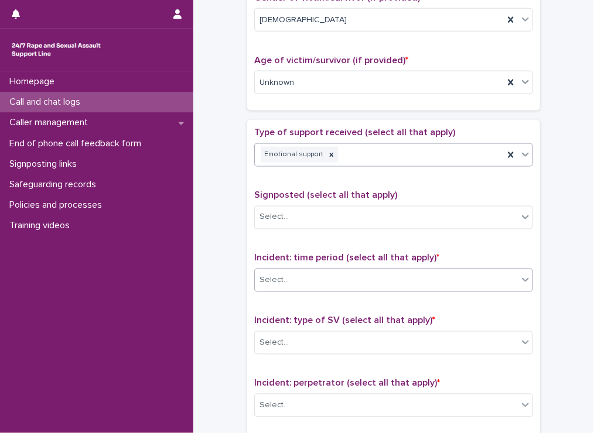
click at [270, 275] on div "Select..." at bounding box center [273, 281] width 29 height 12
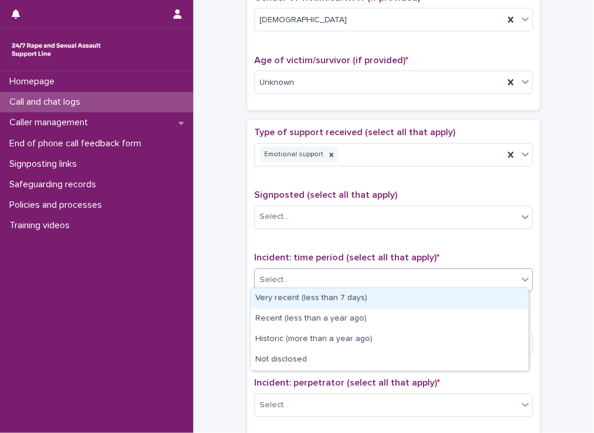
drag, startPoint x: 275, startPoint y: 311, endPoint x: 275, endPoint y: 299, distance: 12.3
click at [275, 299] on div "Very recent (less than 7 days)" at bounding box center [390, 299] width 278 height 20
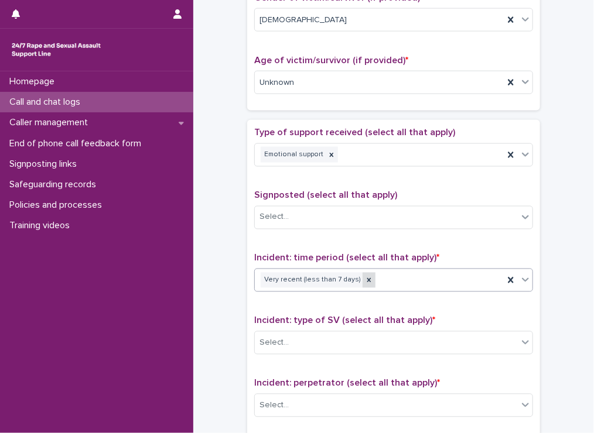
click at [367, 278] on icon at bounding box center [369, 280] width 4 height 4
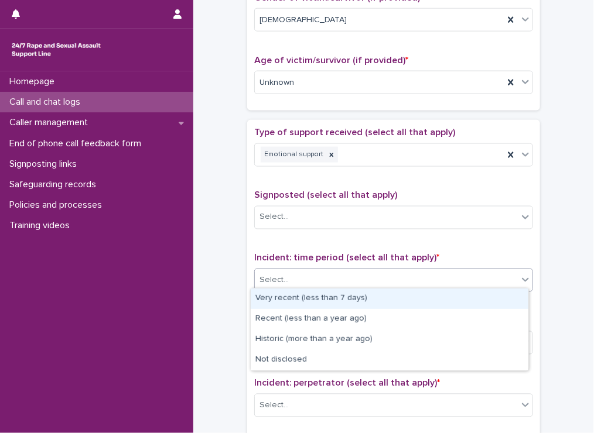
click at [356, 275] on div "Select..." at bounding box center [386, 280] width 263 height 19
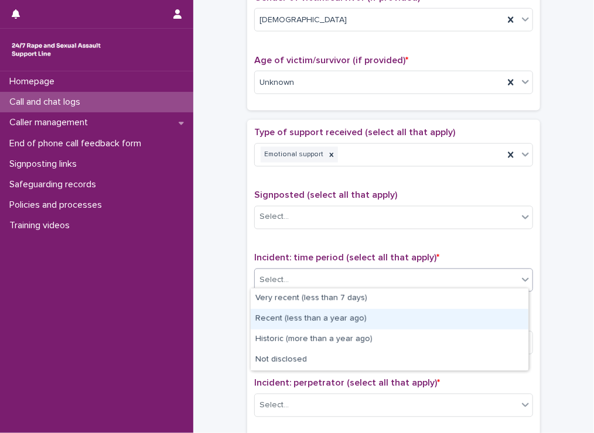
click at [319, 321] on div "Recent (less than a year ago)" at bounding box center [390, 319] width 278 height 20
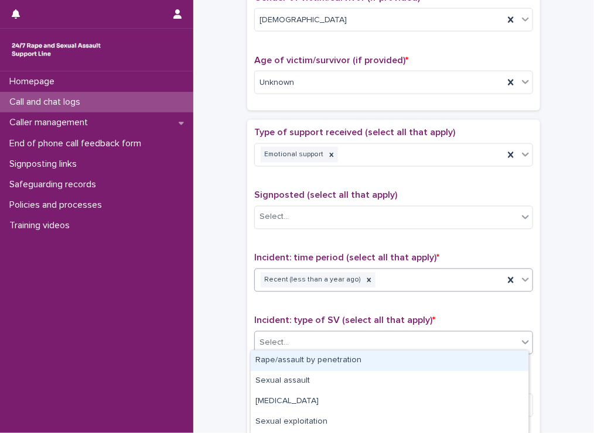
click at [280, 343] on div "Select..." at bounding box center [273, 343] width 29 height 12
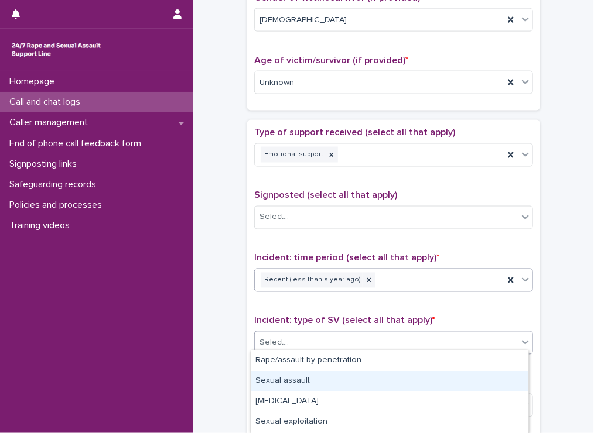
click at [269, 379] on div "Sexual assault" at bounding box center [390, 381] width 278 height 20
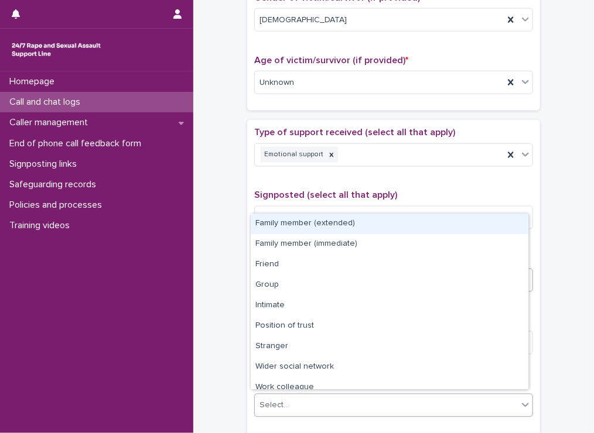
click at [295, 410] on div "Select..." at bounding box center [386, 405] width 263 height 19
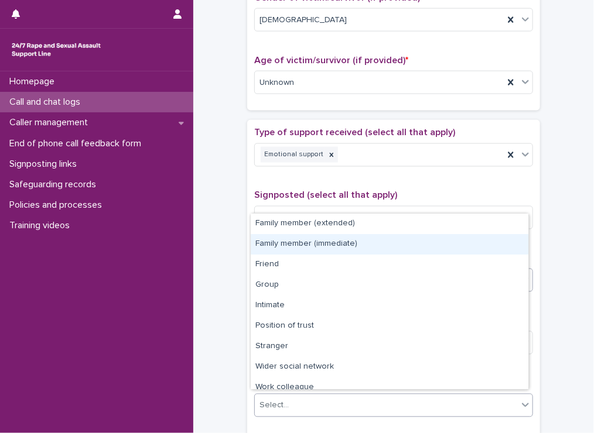
click at [319, 248] on div "Family member (immediate)" at bounding box center [390, 244] width 278 height 20
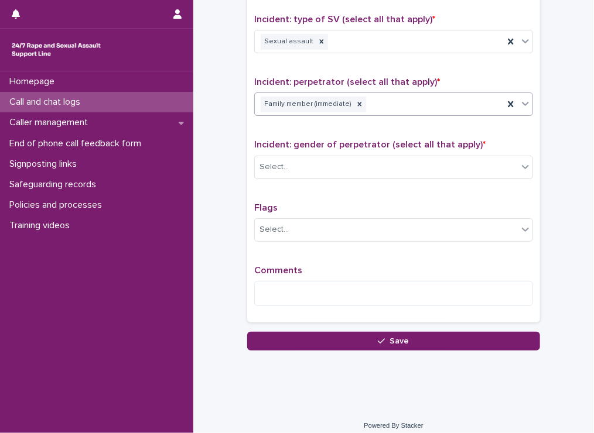
scroll to position [859, 0]
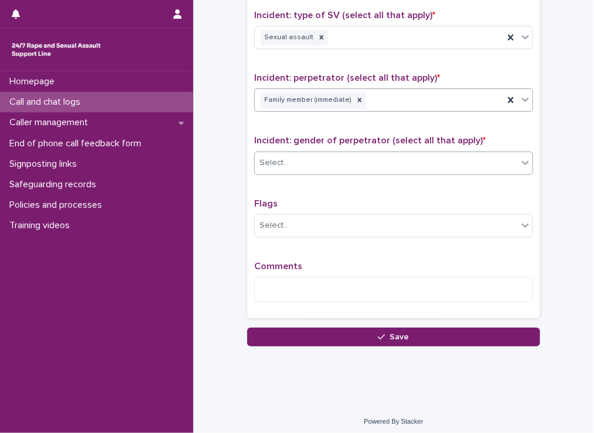
click at [306, 160] on div "Select..." at bounding box center [386, 162] width 263 height 19
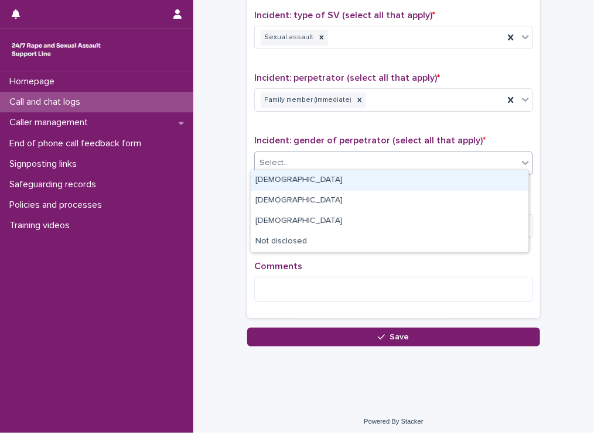
click at [286, 177] on div "[DEMOGRAPHIC_DATA]" at bounding box center [390, 180] width 278 height 20
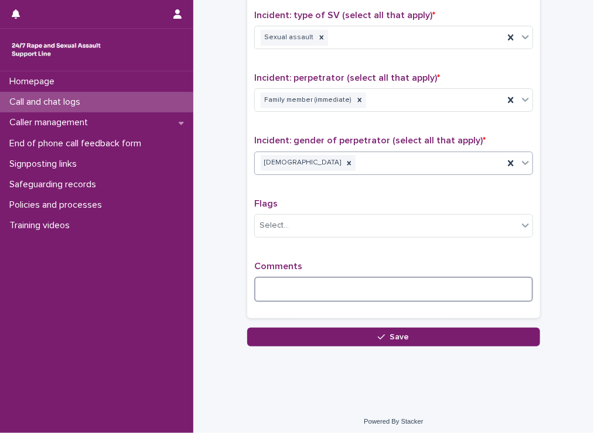
click at [263, 284] on textarea at bounding box center [393, 289] width 279 height 25
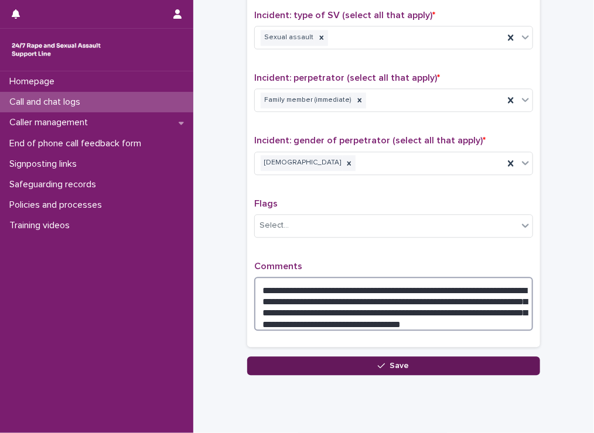
type textarea "**********"
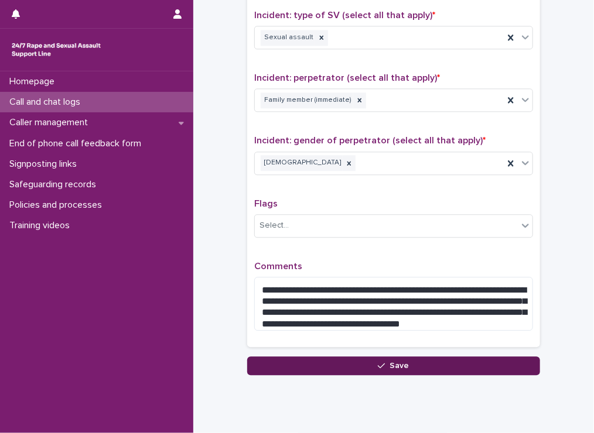
click at [322, 358] on button "Save" at bounding box center [393, 366] width 293 height 19
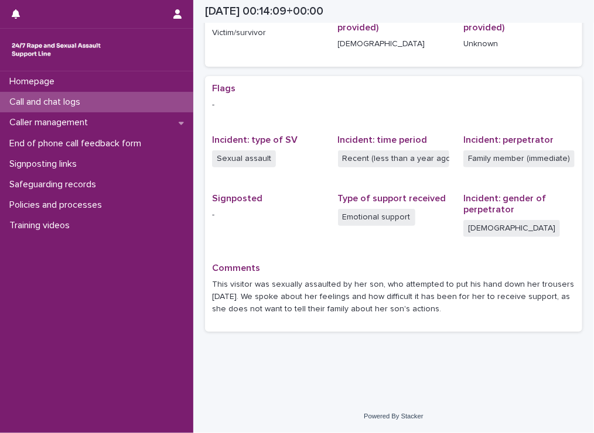
scroll to position [190, 0]
click at [46, 100] on p "Call and chat logs" at bounding box center [47, 102] width 85 height 11
